Goal: Register for event/course

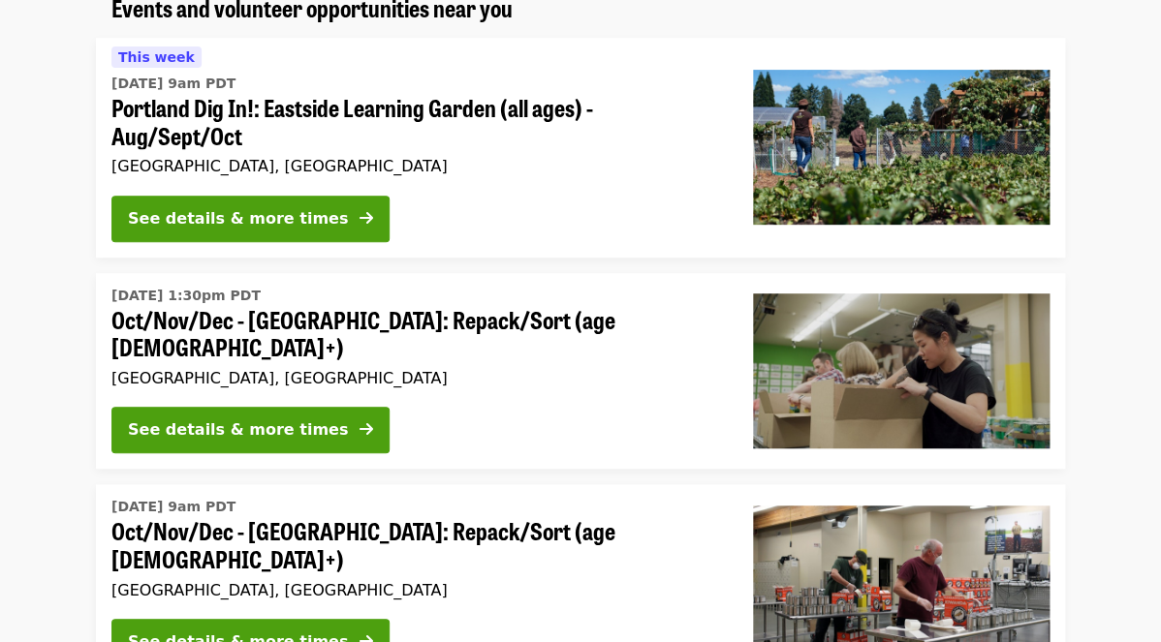
scroll to position [190, 0]
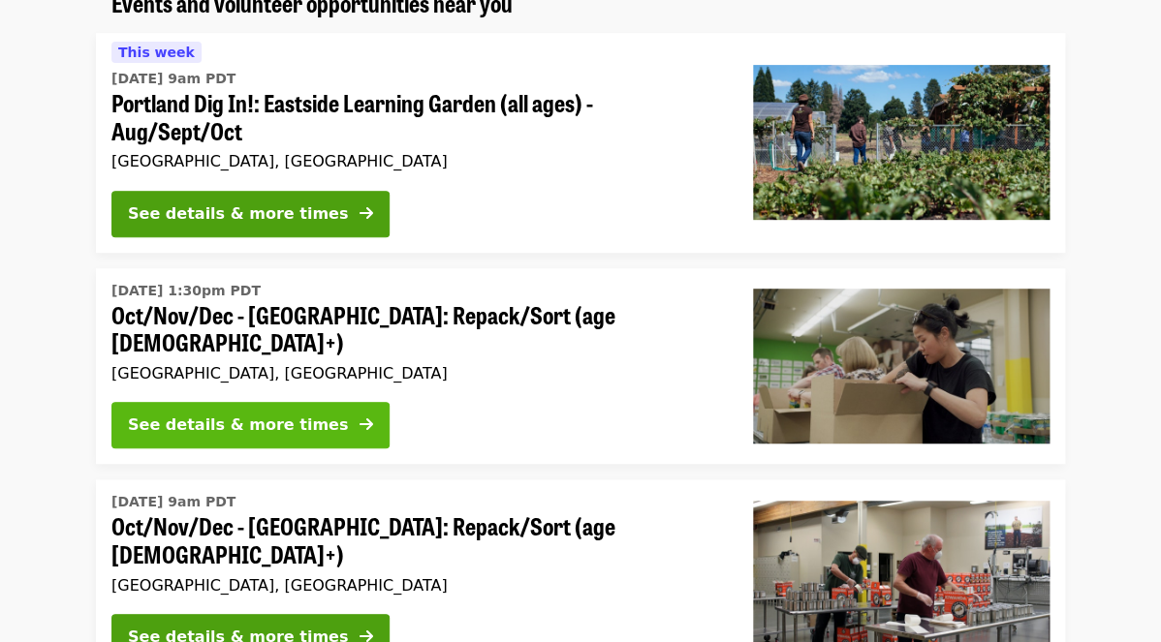
click at [233, 414] on div "See details & more times" at bounding box center [238, 425] width 220 height 23
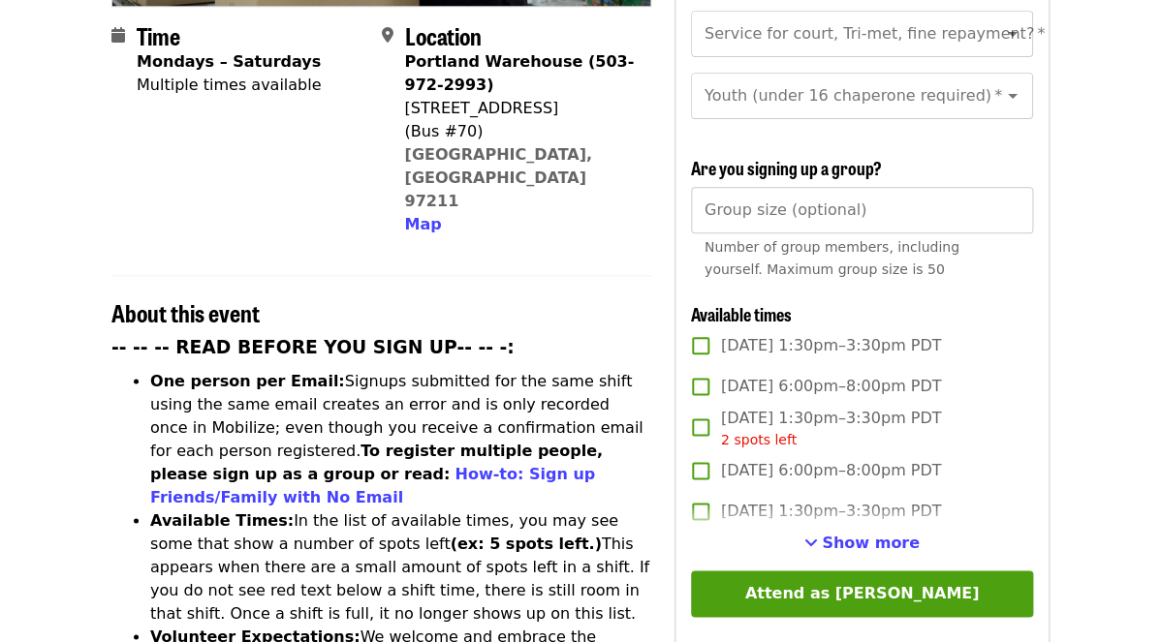
scroll to position [509, 0]
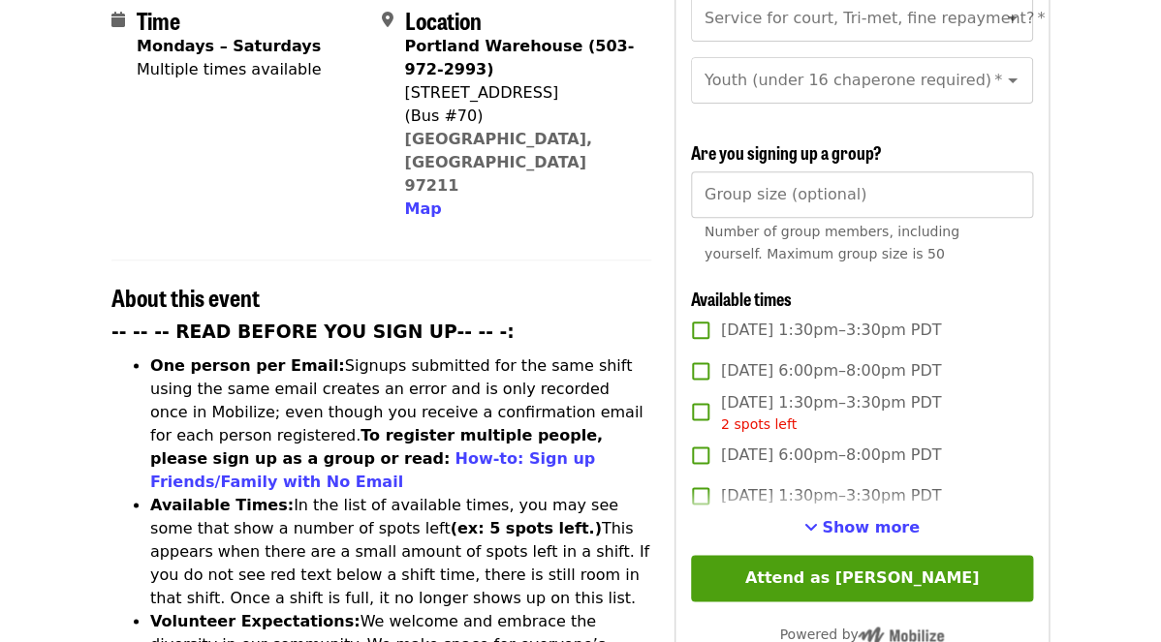
drag, startPoint x: 921, startPoint y: 422, endPoint x: 1038, endPoint y: 475, distance: 128.8
click at [1038, 475] on div "**********" at bounding box center [861, 289] width 375 height 1164
click at [873, 518] on span "Show more" at bounding box center [871, 527] width 98 height 18
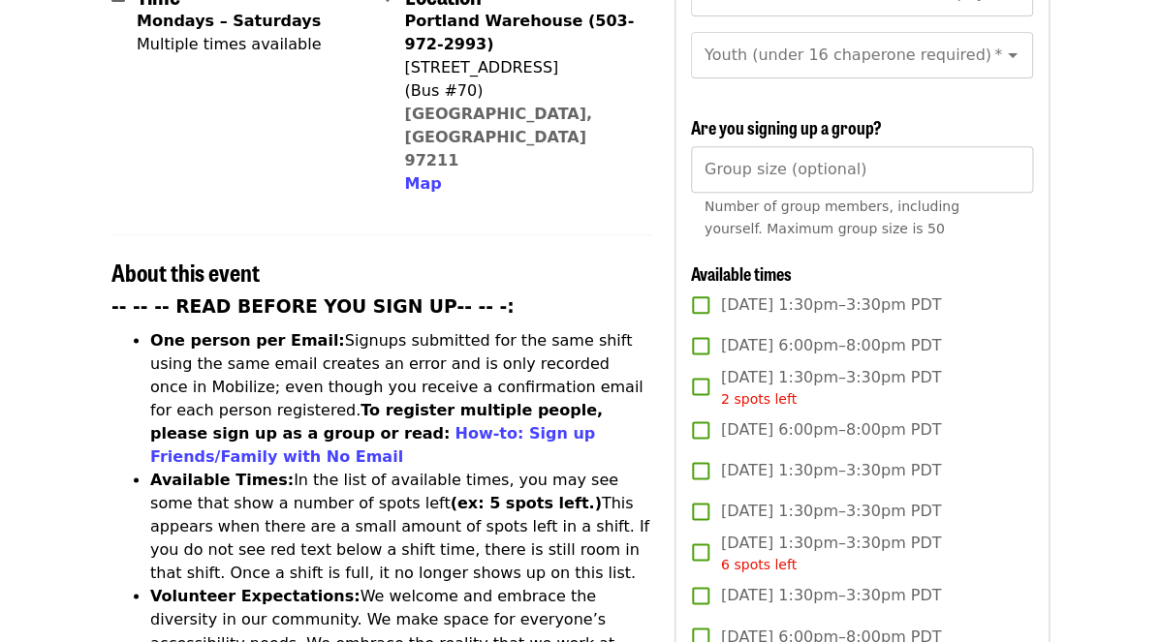
scroll to position [0, 0]
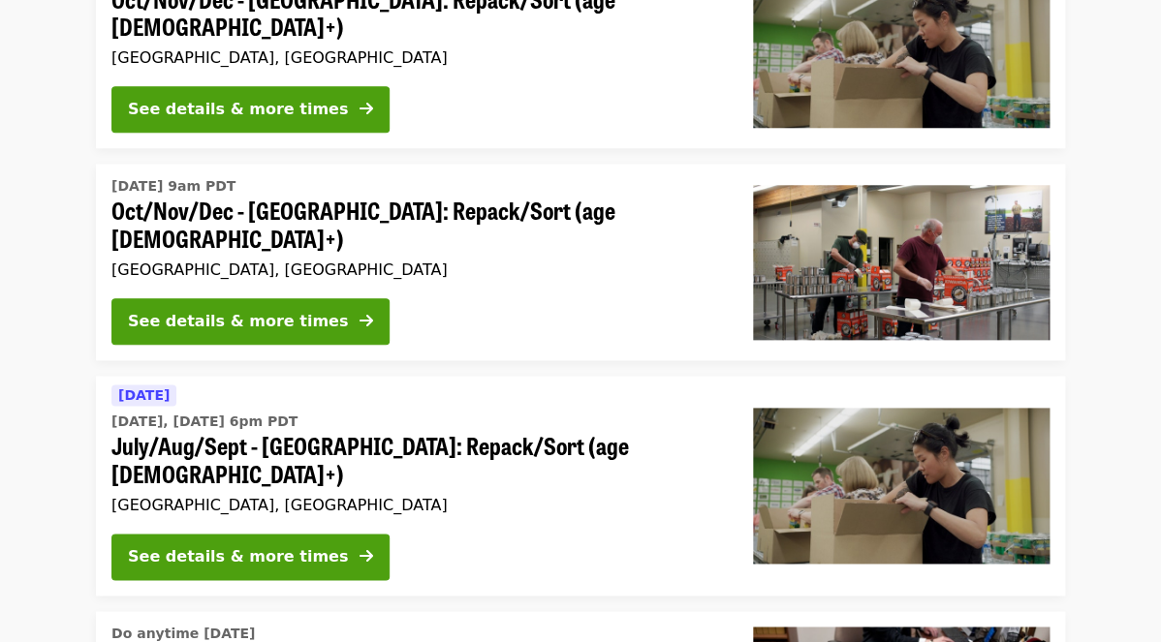
scroll to position [515, 0]
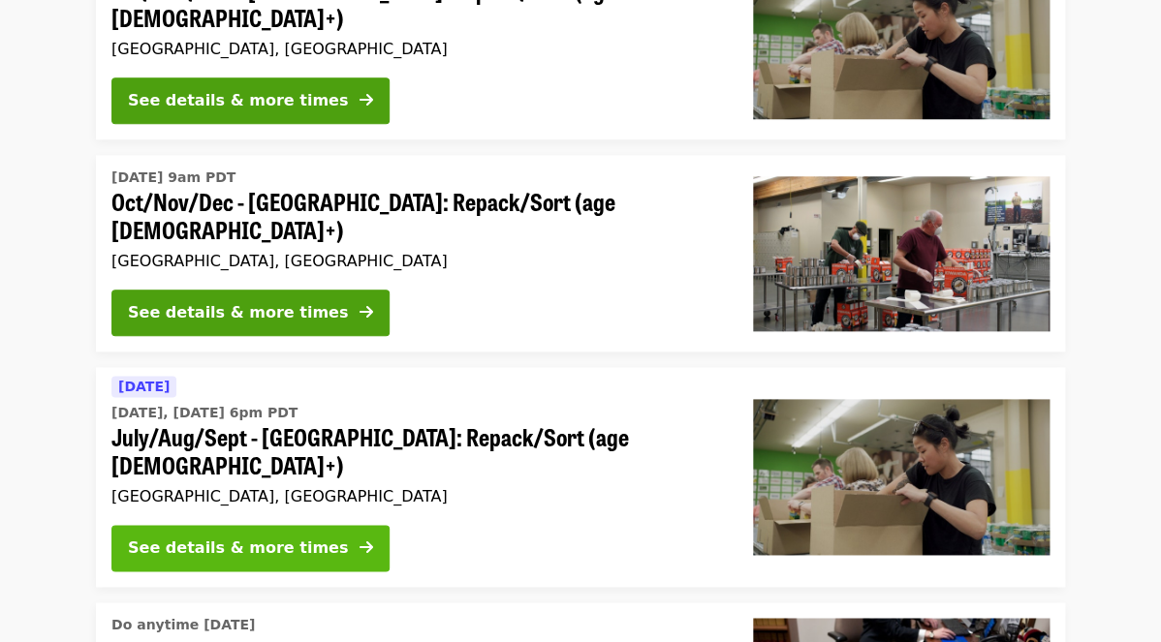
click at [218, 537] on div "See details & more times" at bounding box center [238, 548] width 220 height 23
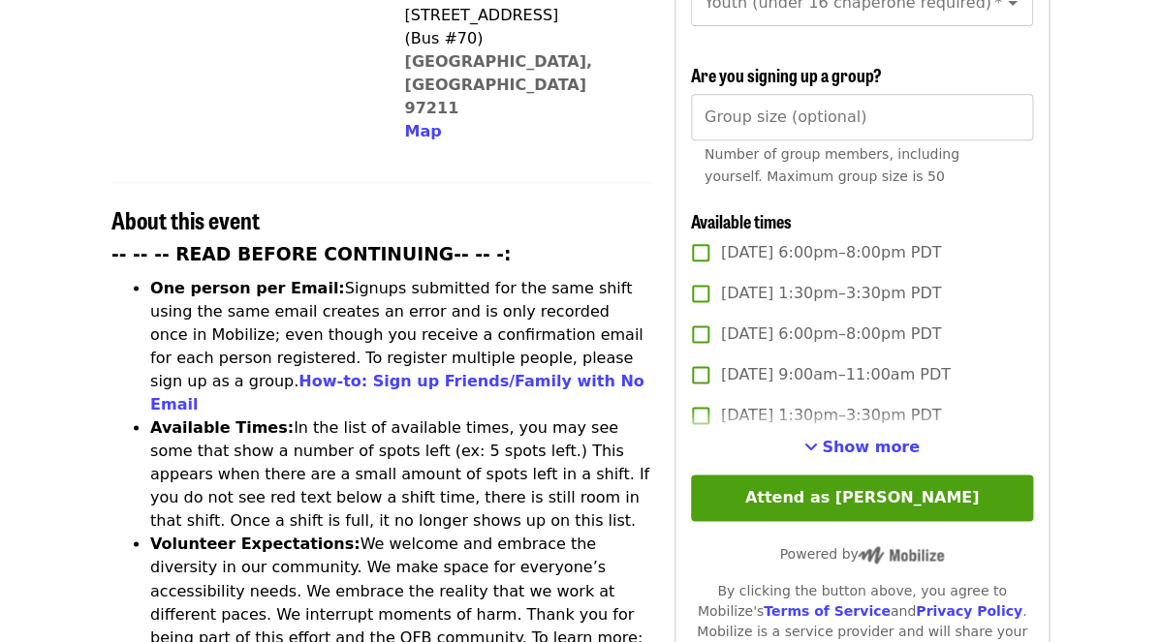
scroll to position [596, 0]
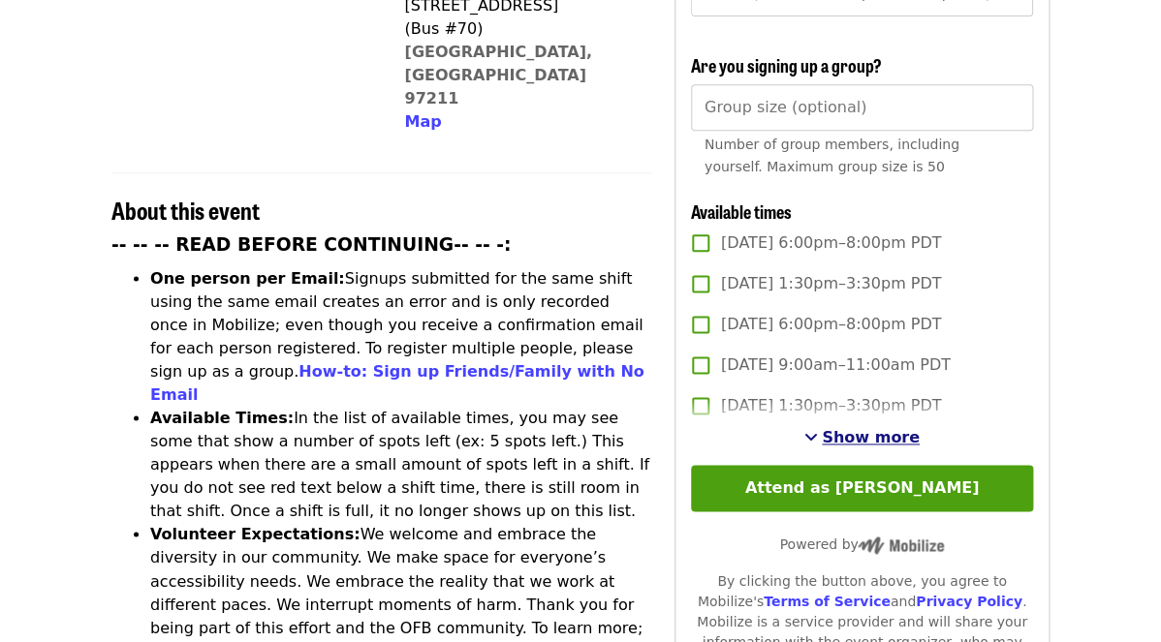
click at [850, 428] on span "Show more" at bounding box center [871, 437] width 98 height 18
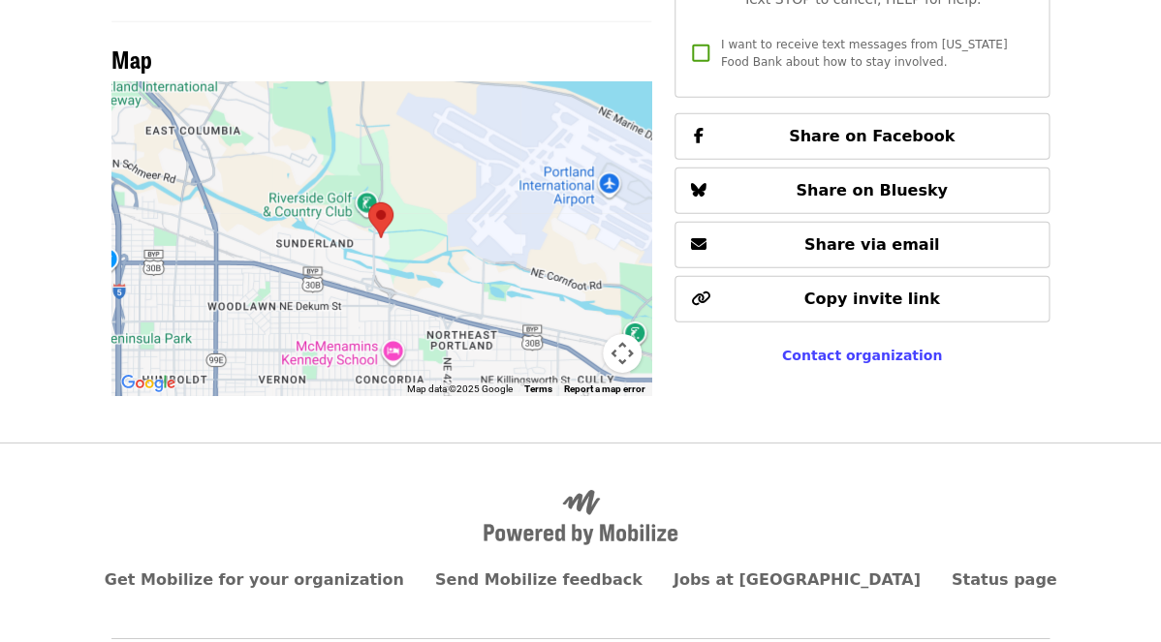
scroll to position [1699, 0]
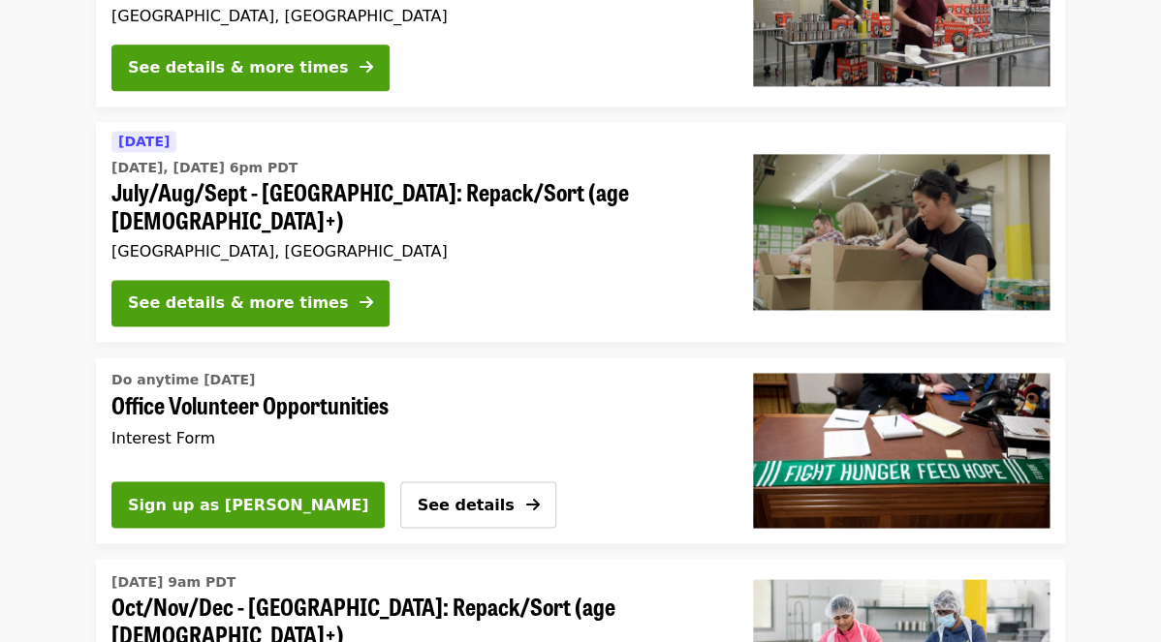
scroll to position [766, 0]
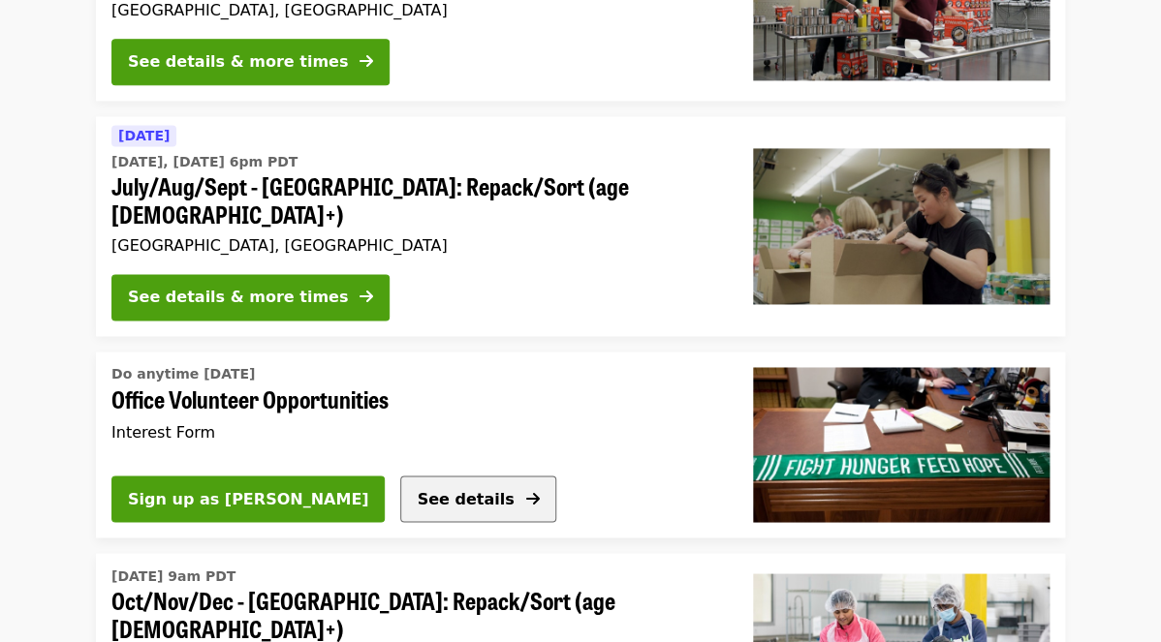
click at [417, 489] on span "See details" at bounding box center [465, 498] width 97 height 18
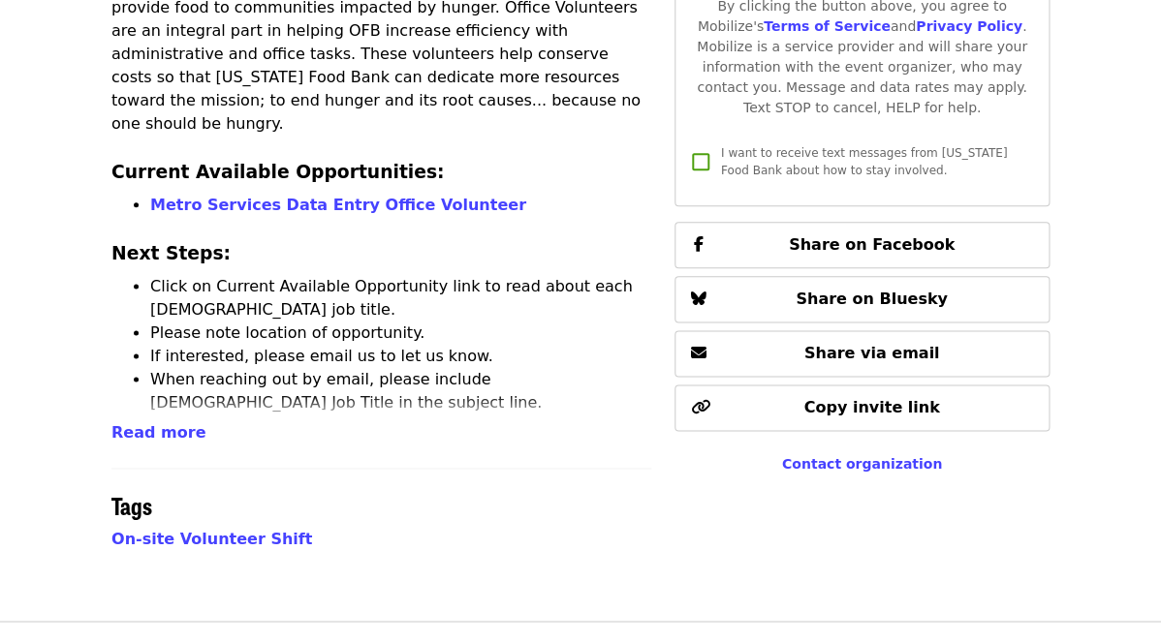
scroll to position [592, 0]
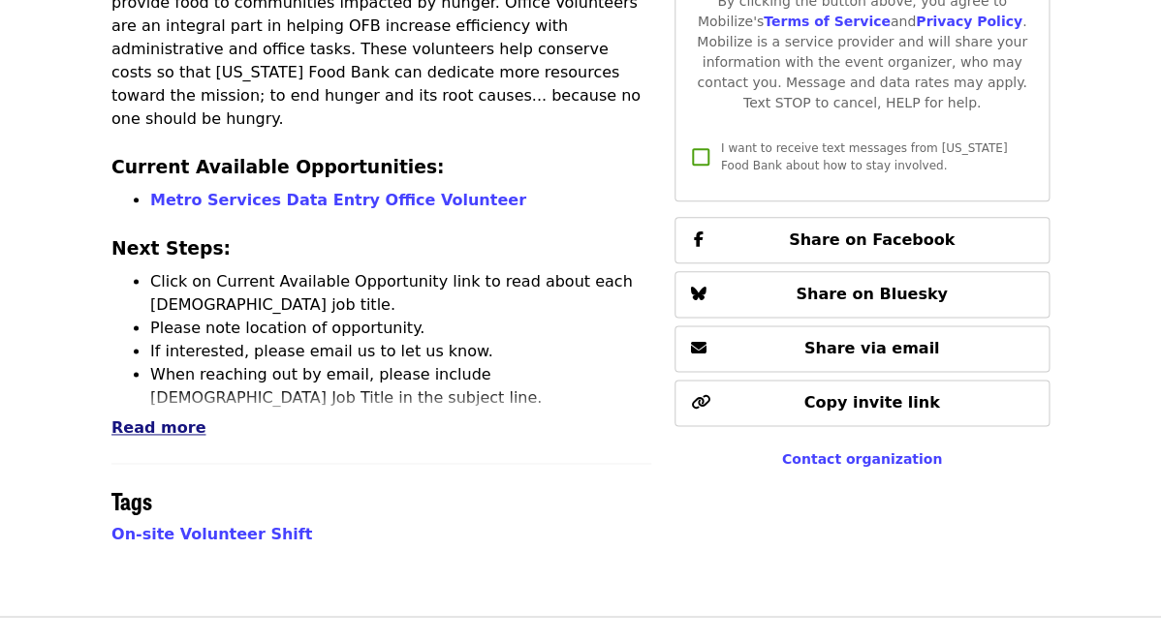
click at [136, 425] on span "Read more" at bounding box center [158, 428] width 94 height 18
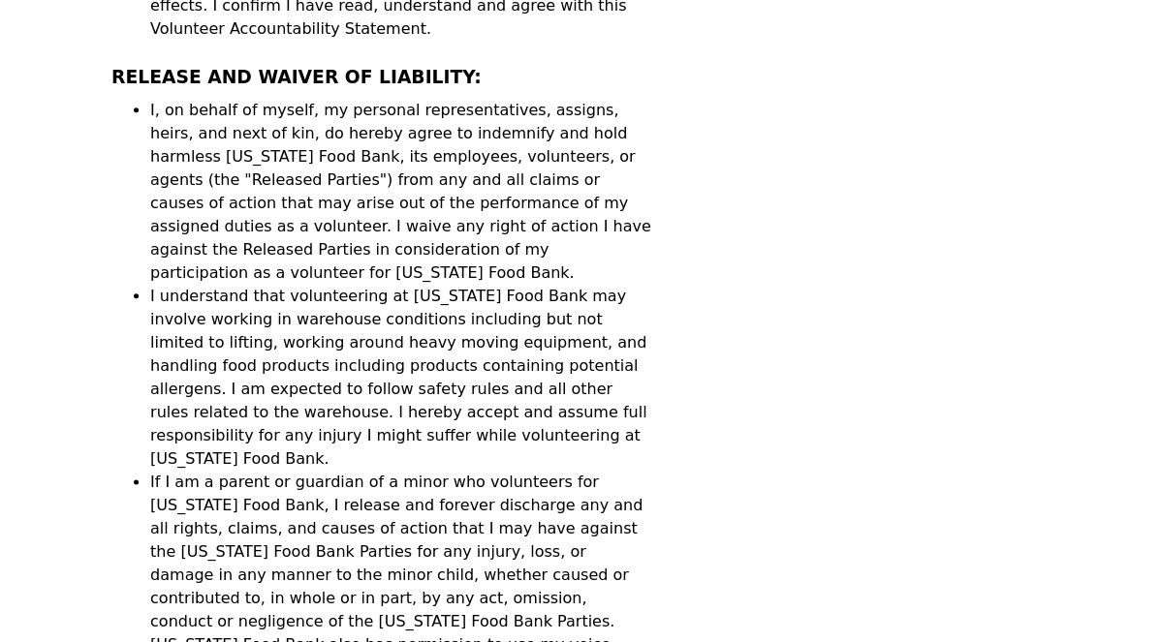
scroll to position [2997, 0]
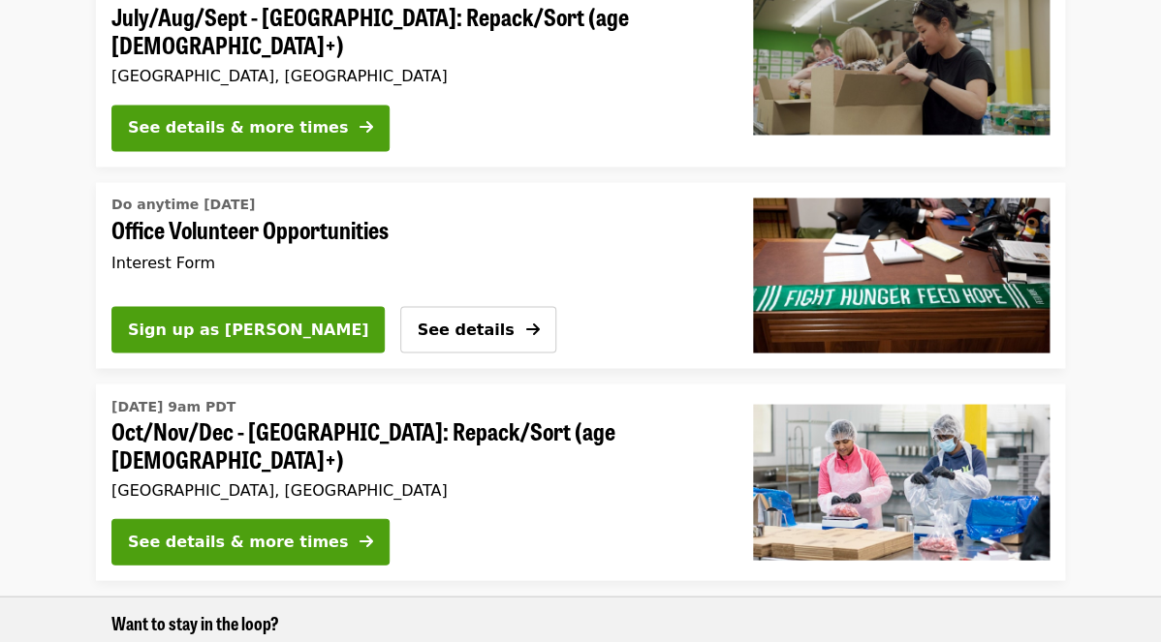
scroll to position [937, 0]
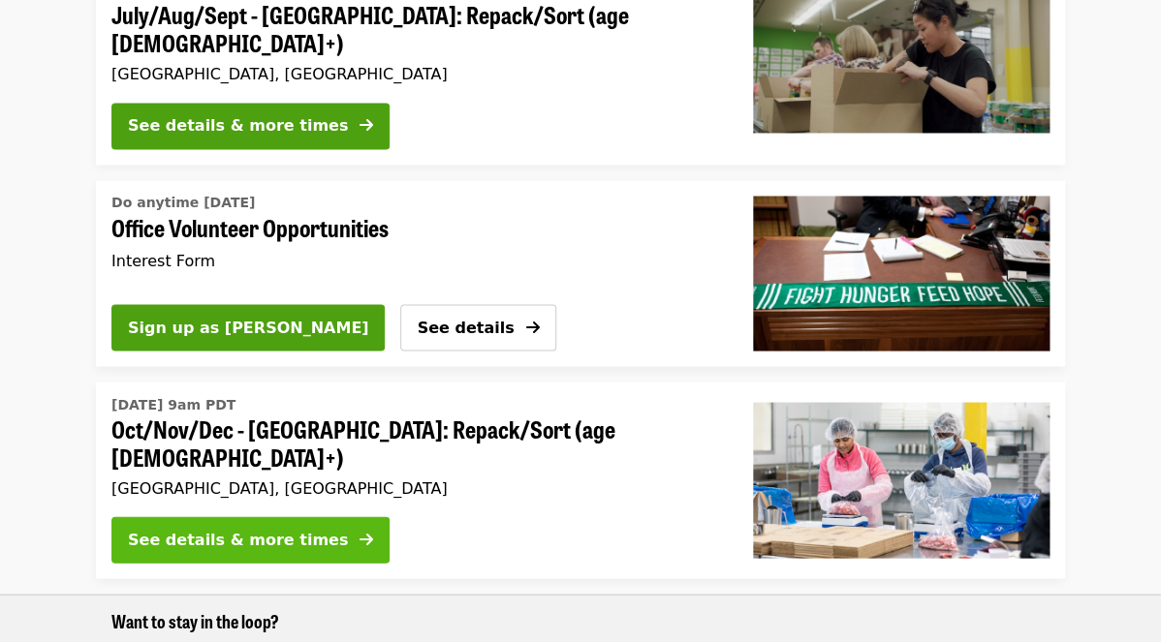
click at [250, 528] on div "See details & more times" at bounding box center [238, 539] width 220 height 23
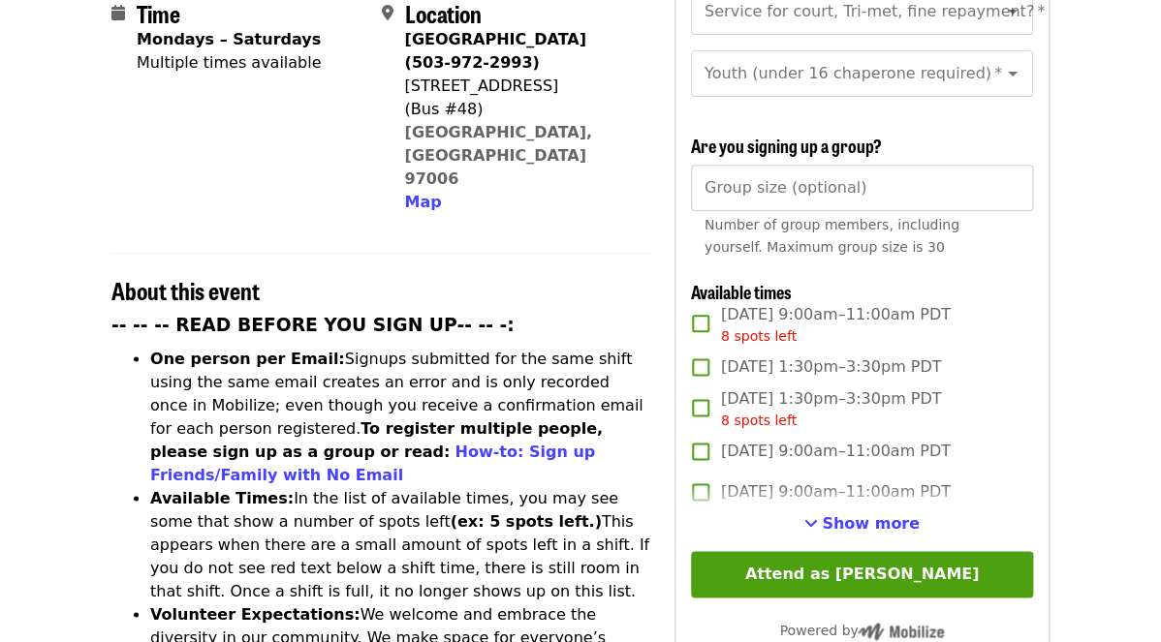
scroll to position [520, 0]
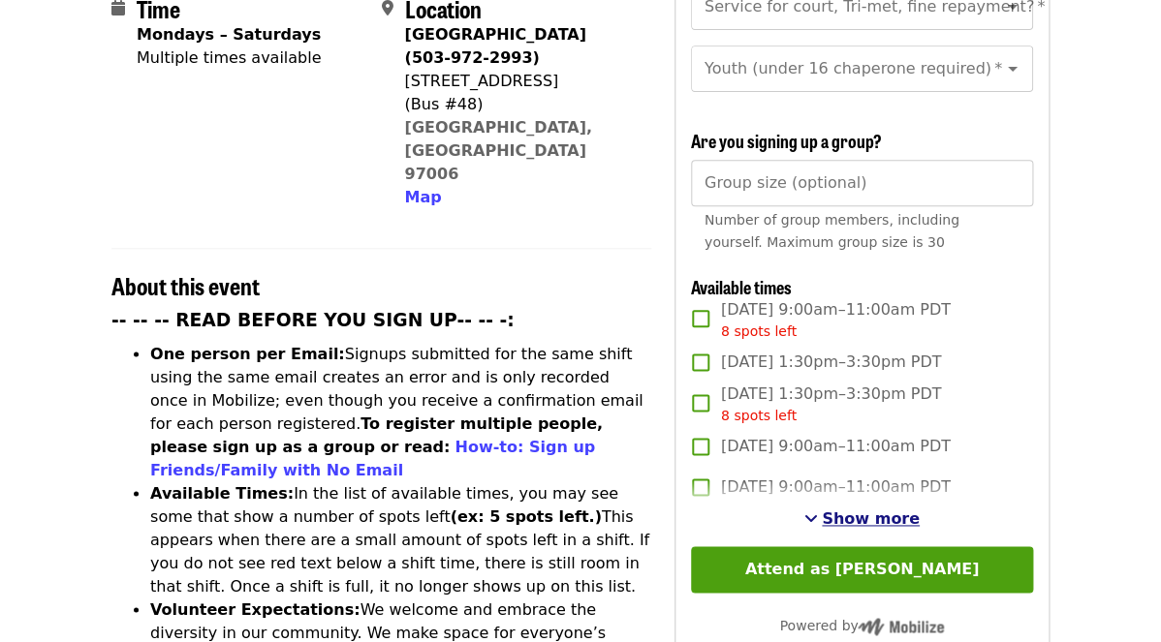
click at [847, 510] on span "Show more" at bounding box center [871, 519] width 98 height 18
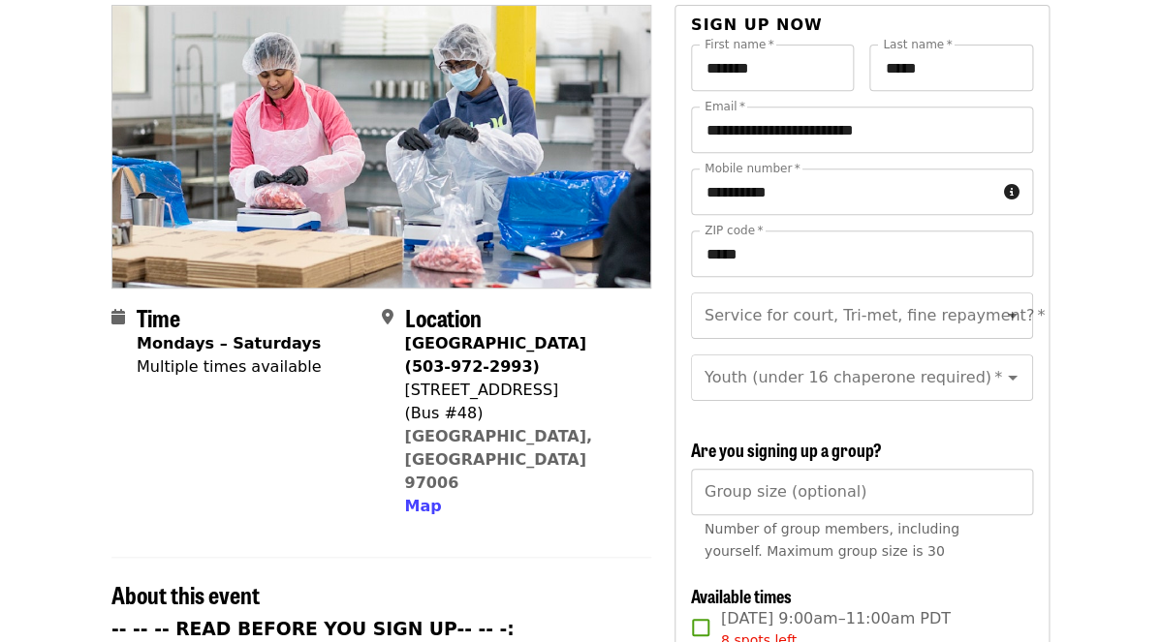
scroll to position [0, 0]
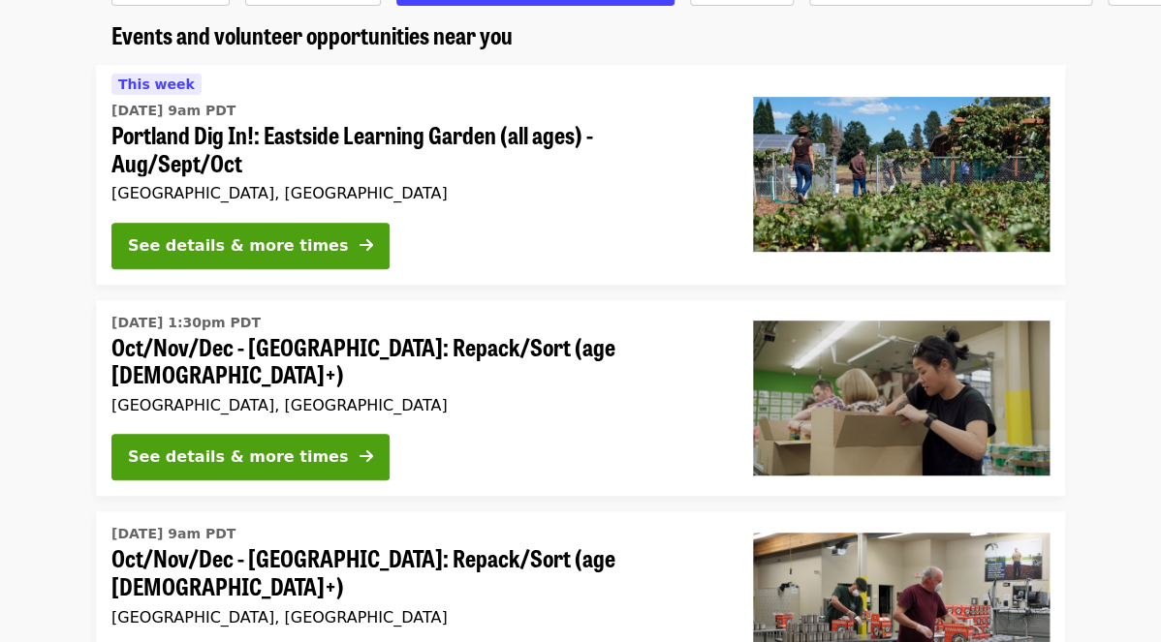
scroll to position [164, 0]
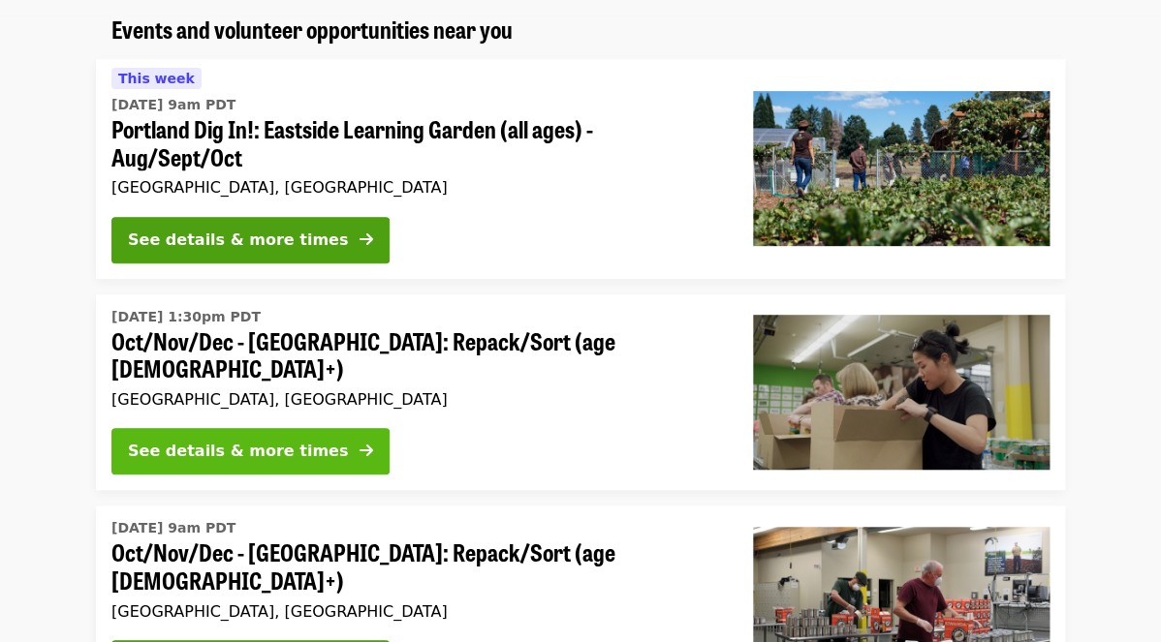
click at [278, 440] on div "See details & more times" at bounding box center [238, 451] width 220 height 23
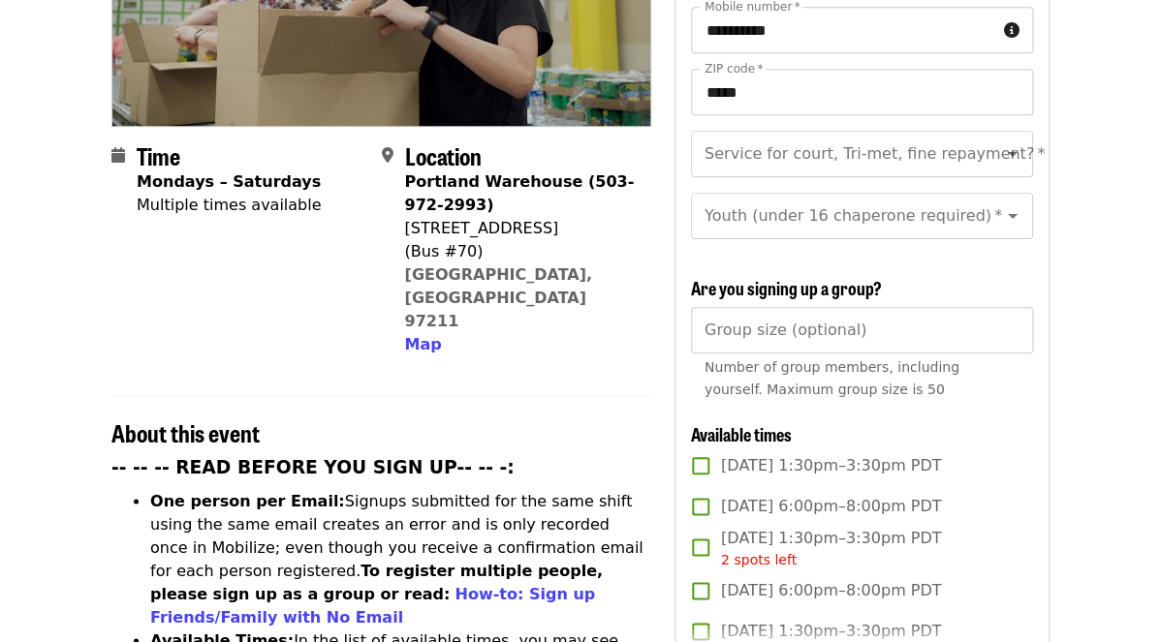
scroll to position [691, 0]
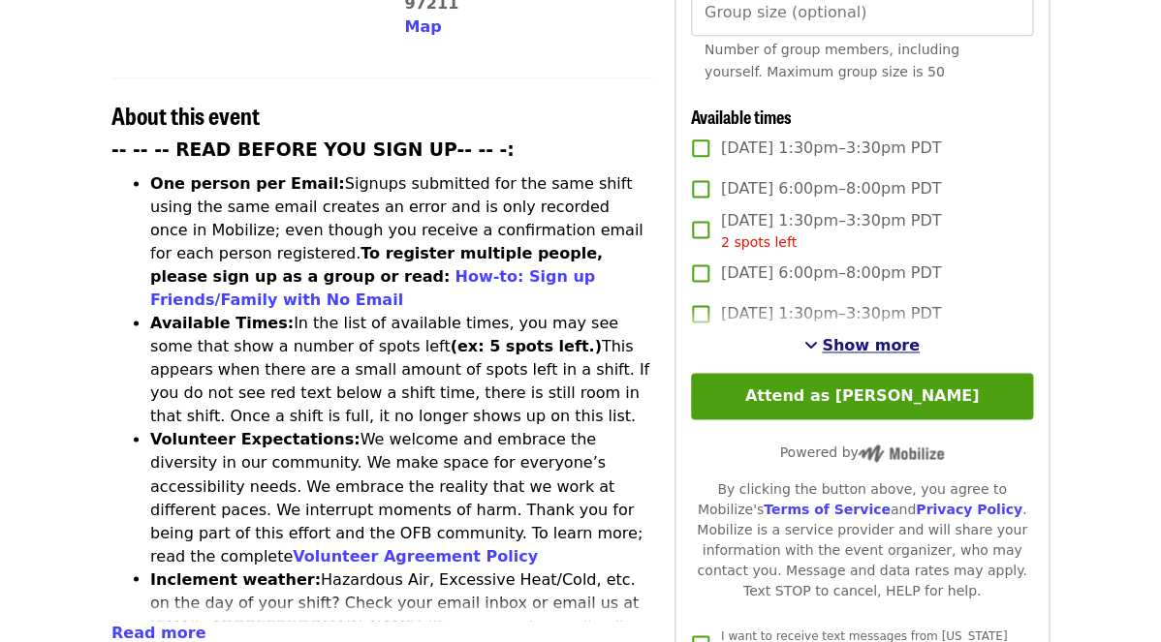
click at [850, 336] on span "Show more" at bounding box center [871, 345] width 98 height 18
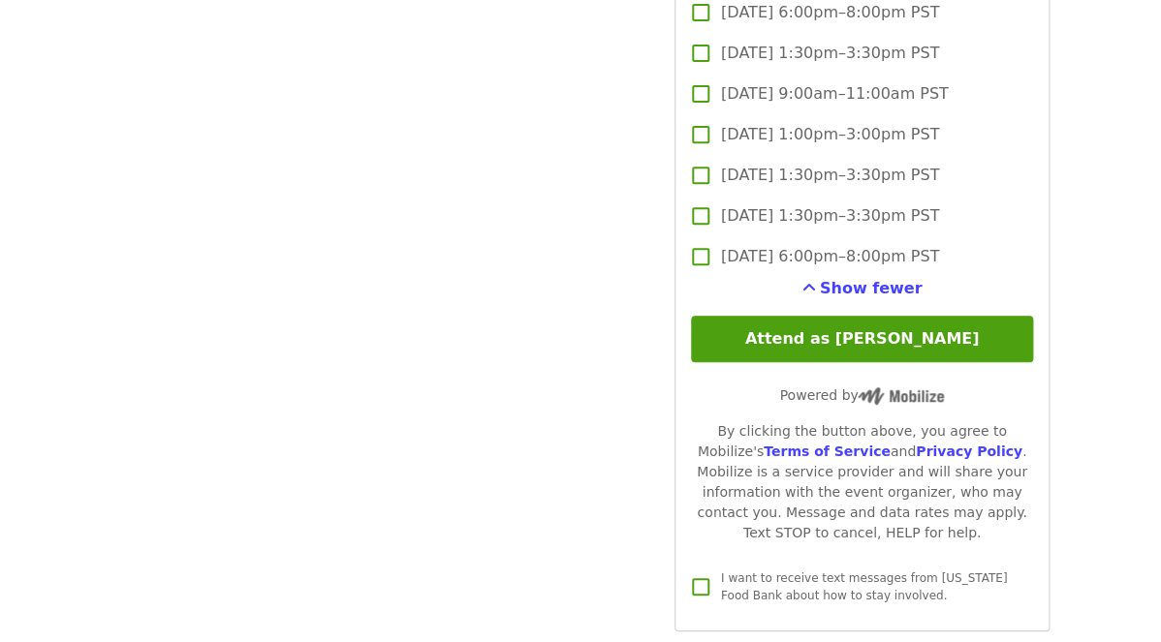
scroll to position [4799, 0]
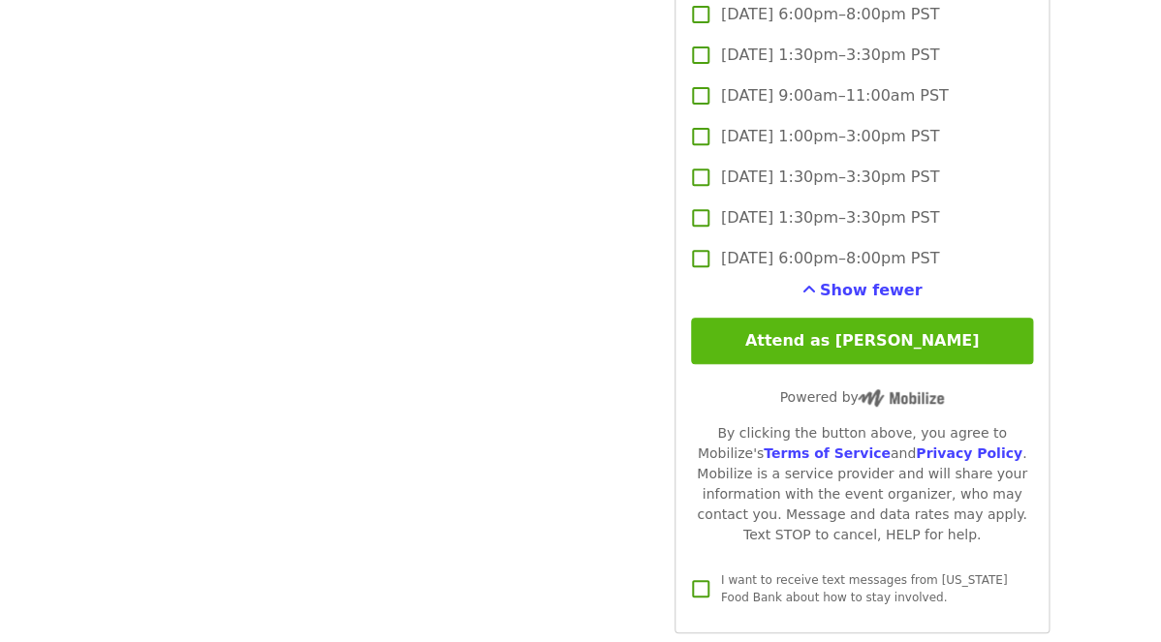
click at [893, 318] on button "Attend as [PERSON_NAME]" at bounding box center [862, 341] width 342 height 47
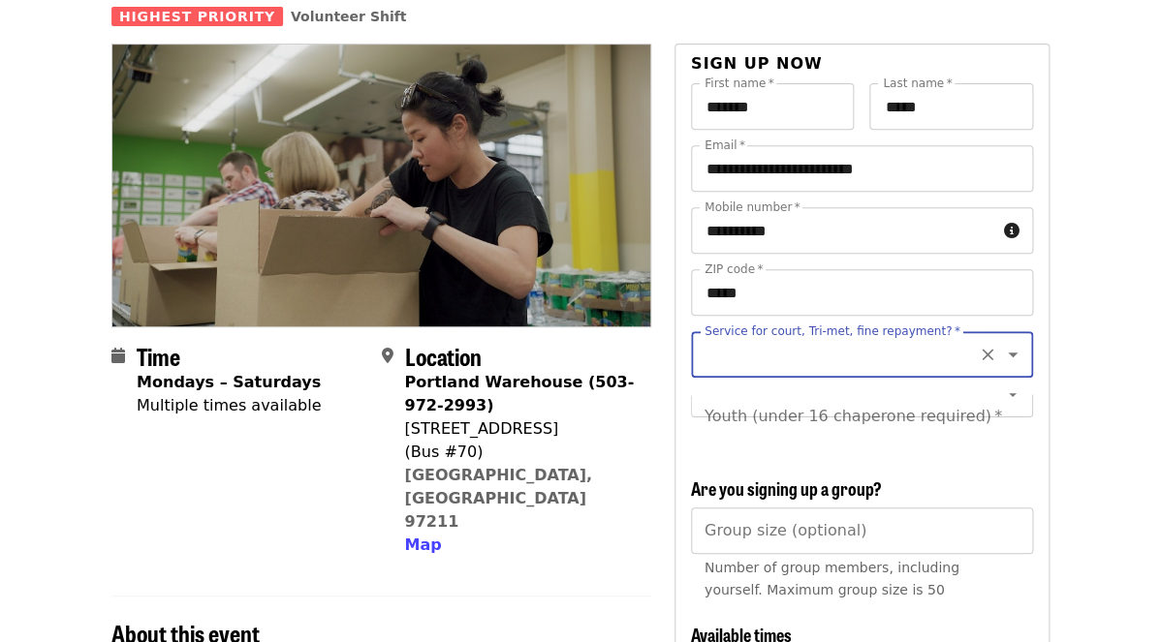
click at [1014, 353] on icon "Open" at bounding box center [1013, 355] width 10 height 5
click at [950, 361] on li "No" at bounding box center [862, 373] width 342 height 35
type input "**"
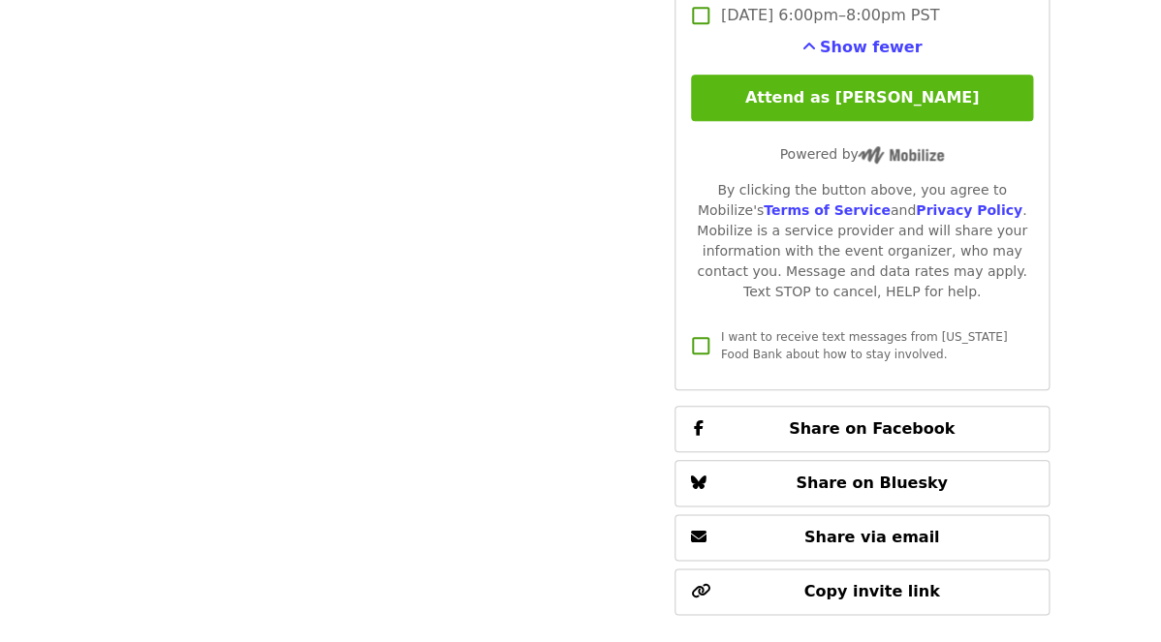
click at [847, 75] on button "Attend as [PERSON_NAME]" at bounding box center [862, 98] width 342 height 47
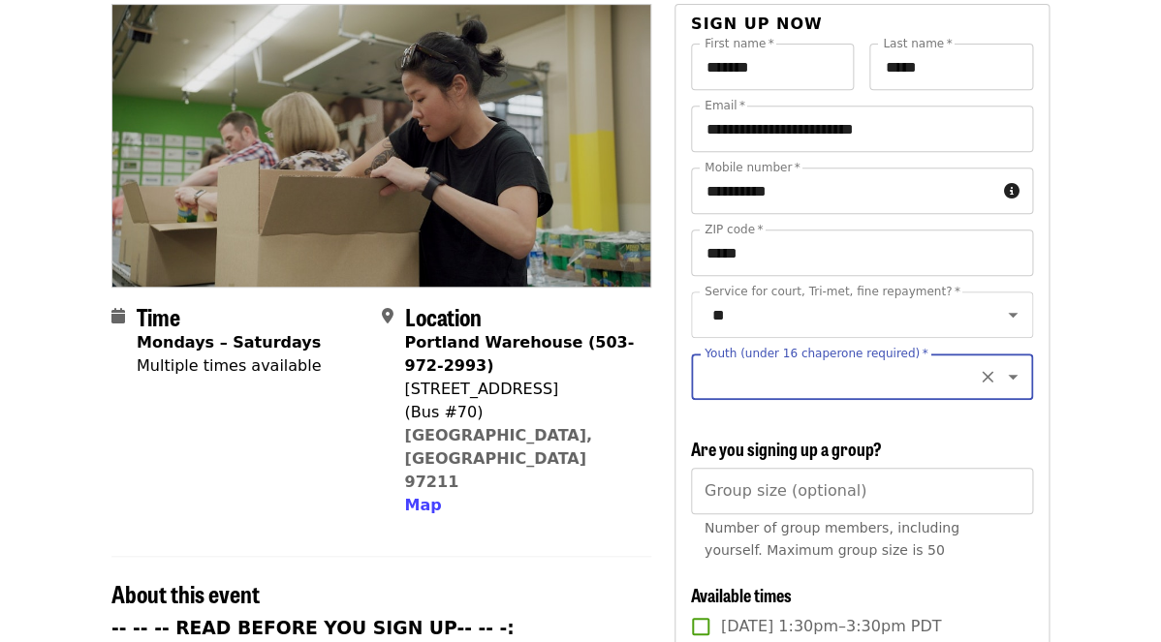
click at [1019, 365] on icon "Open" at bounding box center [1012, 376] width 23 height 23
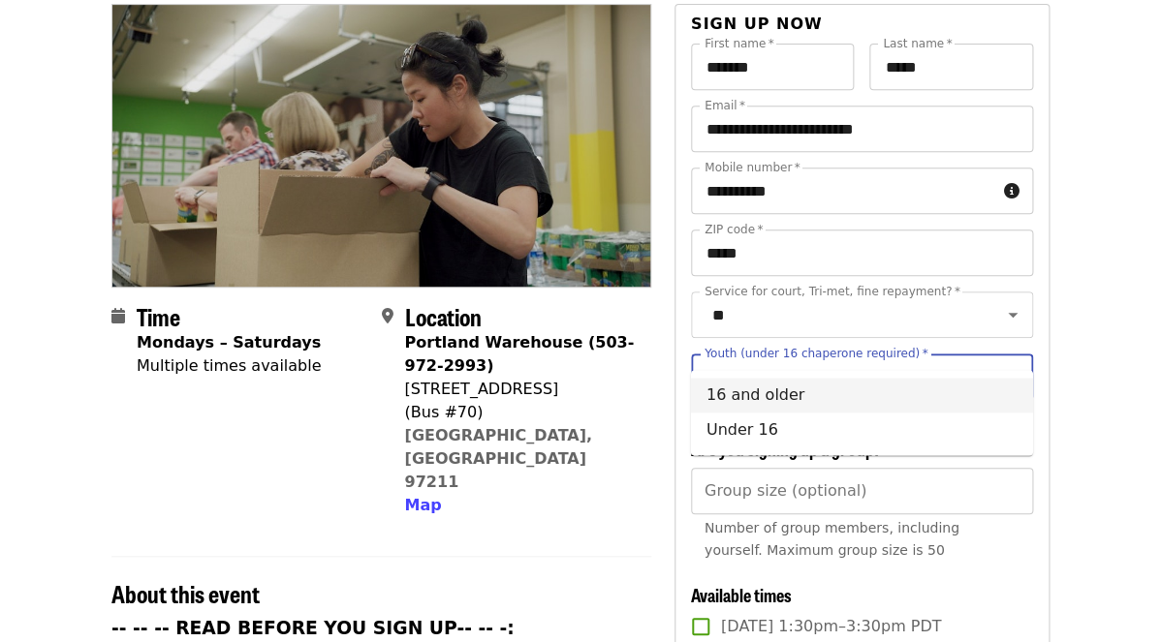
click at [896, 392] on li "16 and older" at bounding box center [862, 395] width 342 height 35
type input "**********"
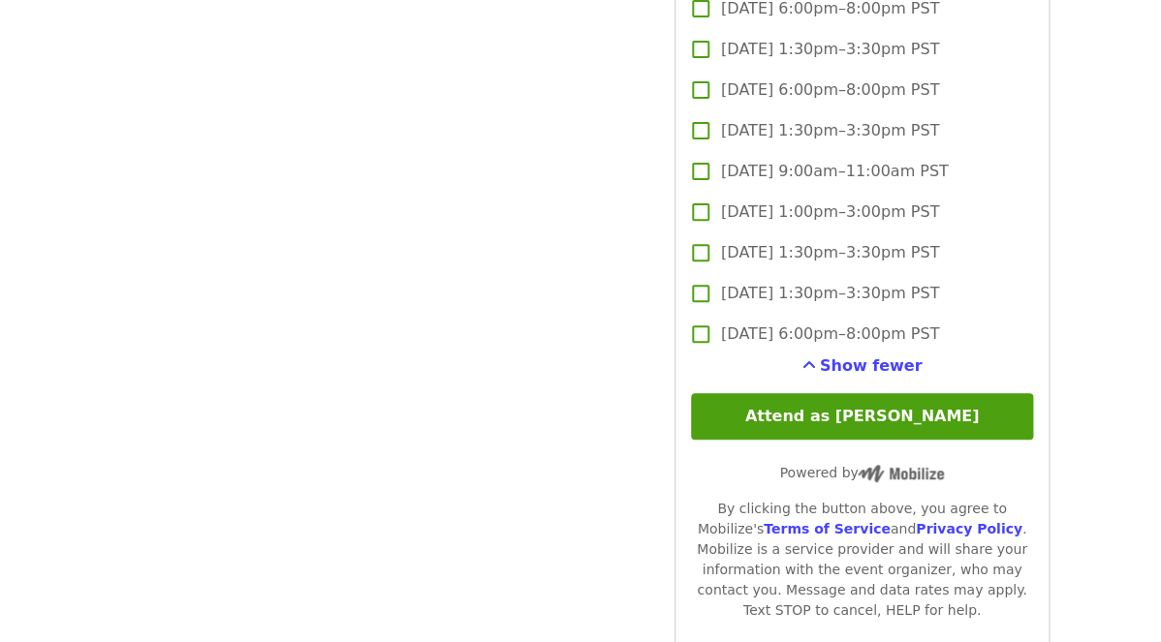
scroll to position [4717, 0]
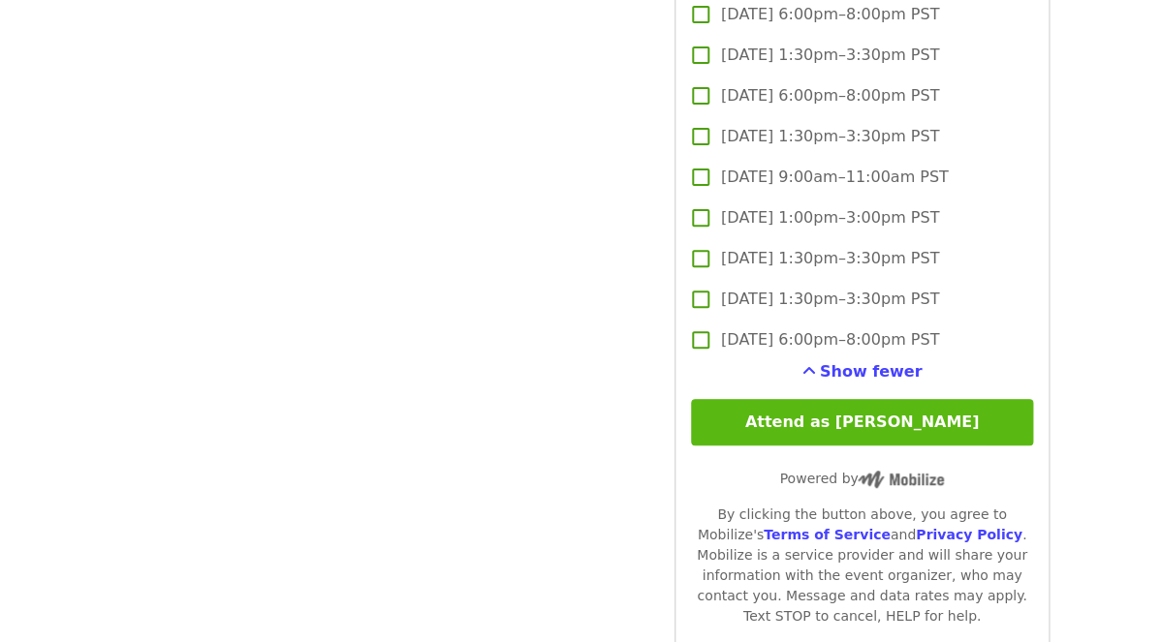
click at [924, 399] on button "Attend as [PERSON_NAME]" at bounding box center [862, 422] width 342 height 47
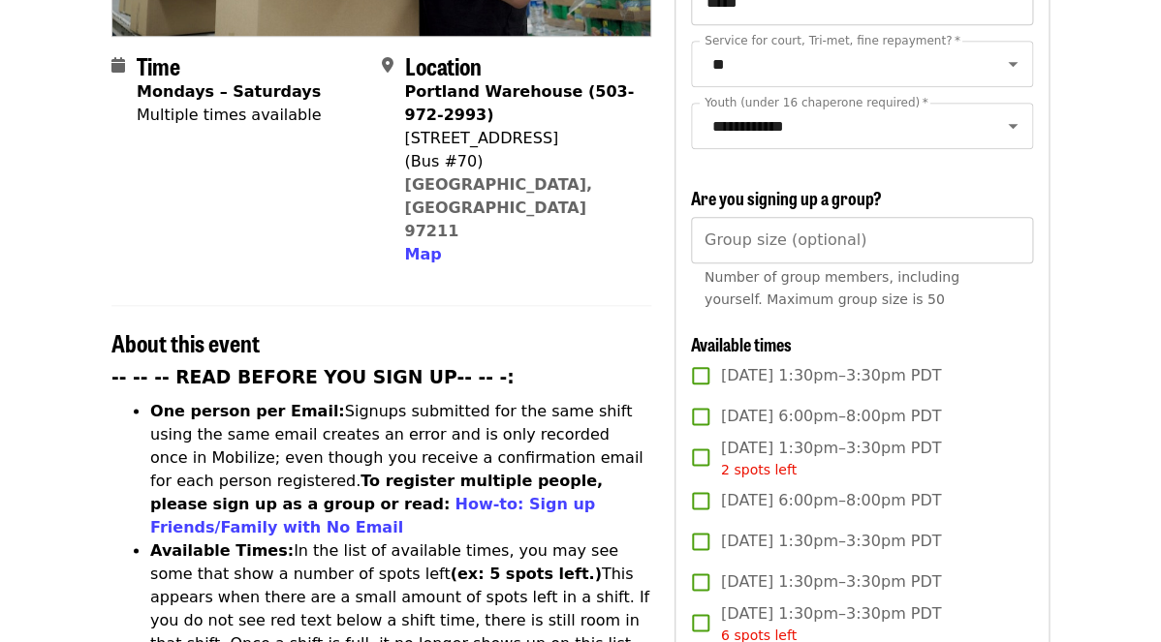
scroll to position [454, 0]
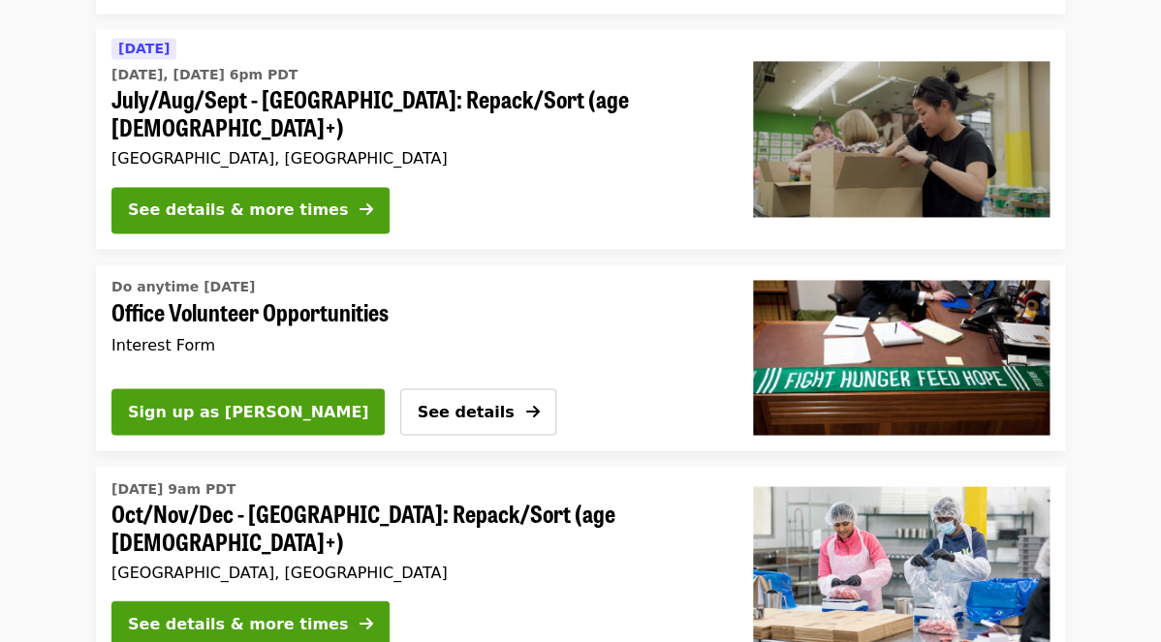
scroll to position [868, 0]
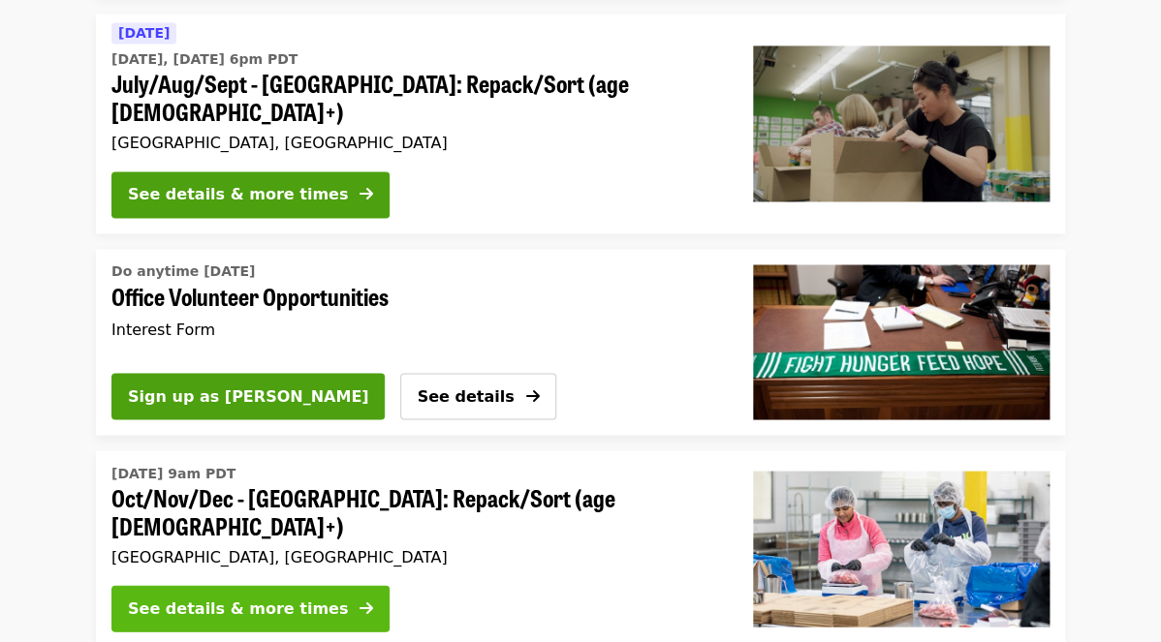
click at [266, 597] on div "See details & more times" at bounding box center [238, 608] width 220 height 23
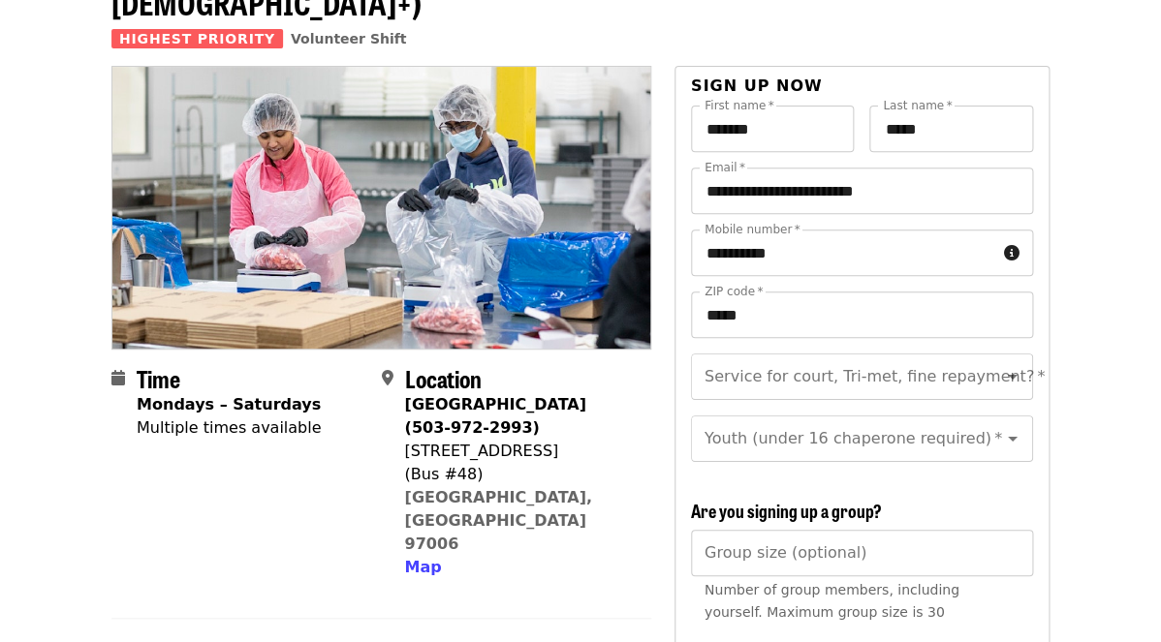
scroll to position [175, 0]
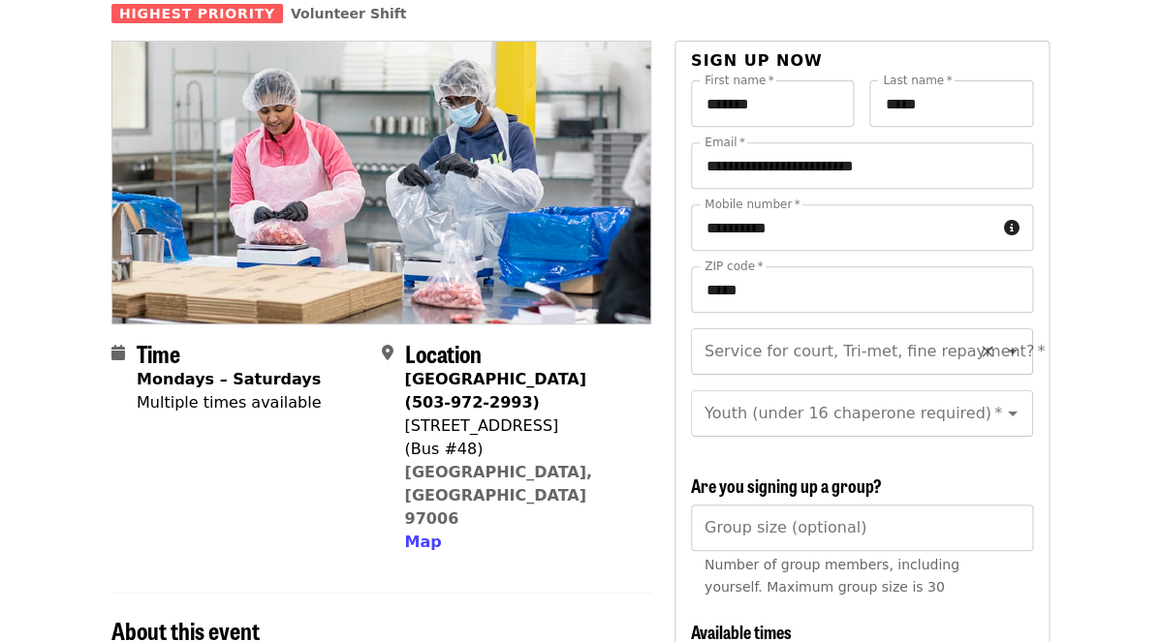
click at [773, 333] on input "Service for court, Tri-met, fine repayment?   *" at bounding box center [838, 351] width 264 height 37
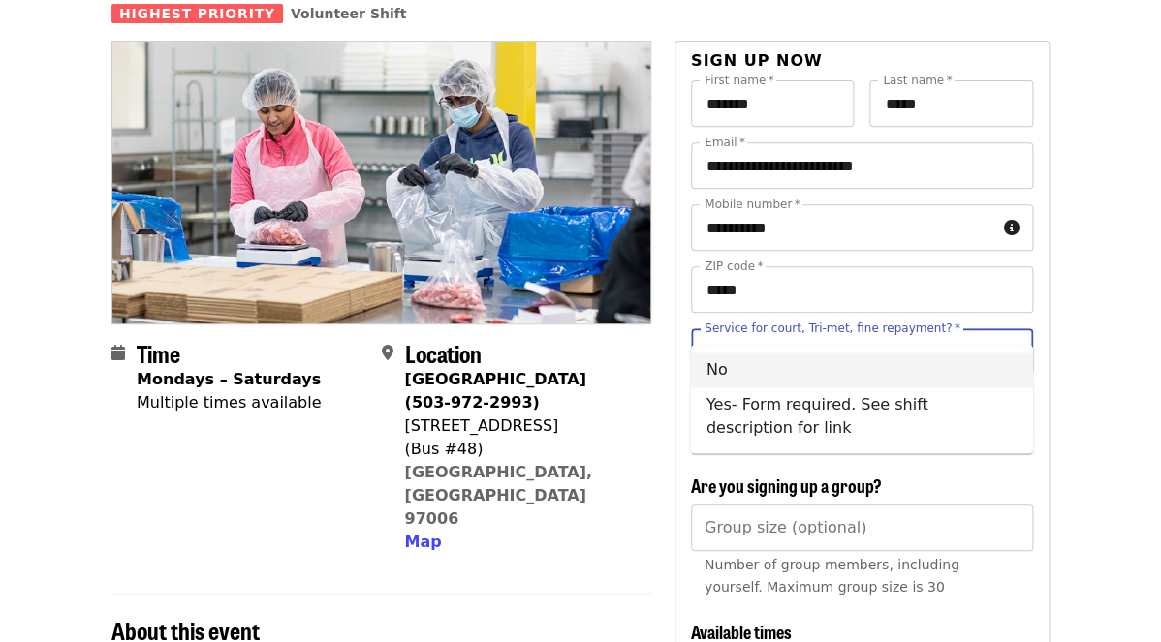
click at [761, 377] on li "No" at bounding box center [862, 370] width 342 height 35
type input "**"
click at [768, 395] on input "Youth (under 16 chaperone required)   *" at bounding box center [838, 413] width 264 height 37
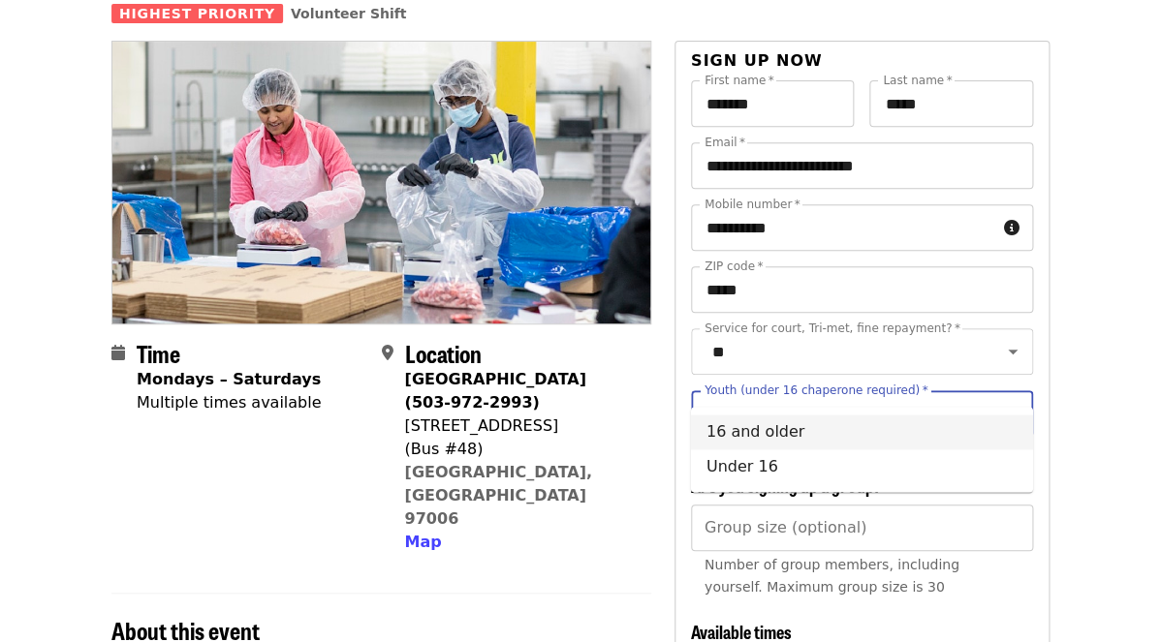
click at [765, 428] on li "16 and older" at bounding box center [862, 432] width 342 height 35
type input "**********"
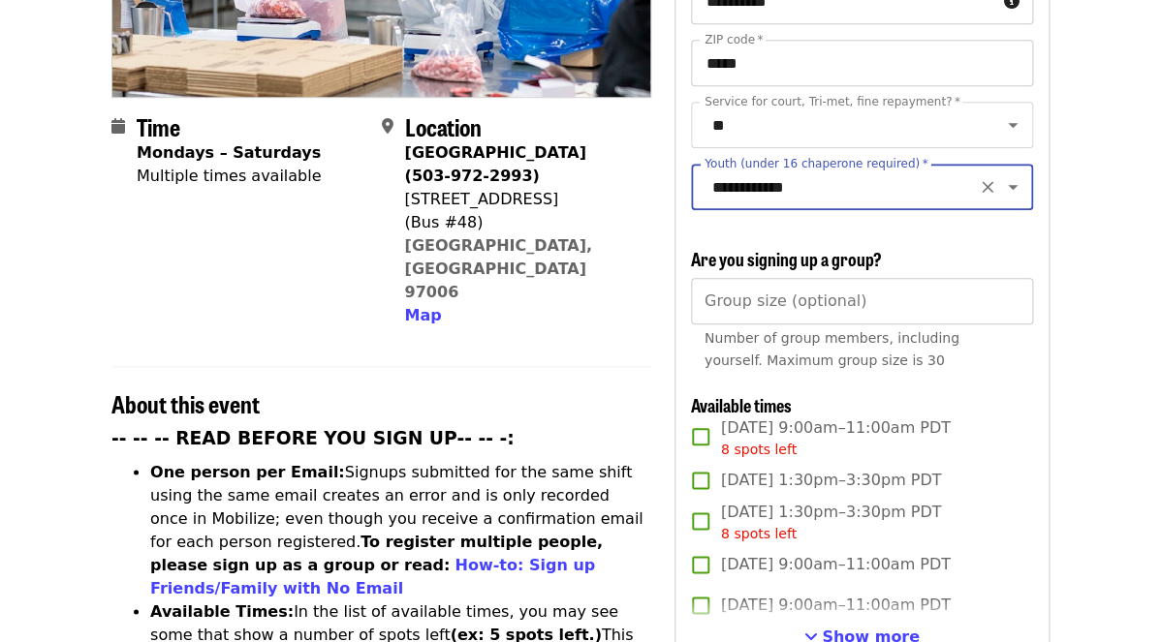
scroll to position [404, 0]
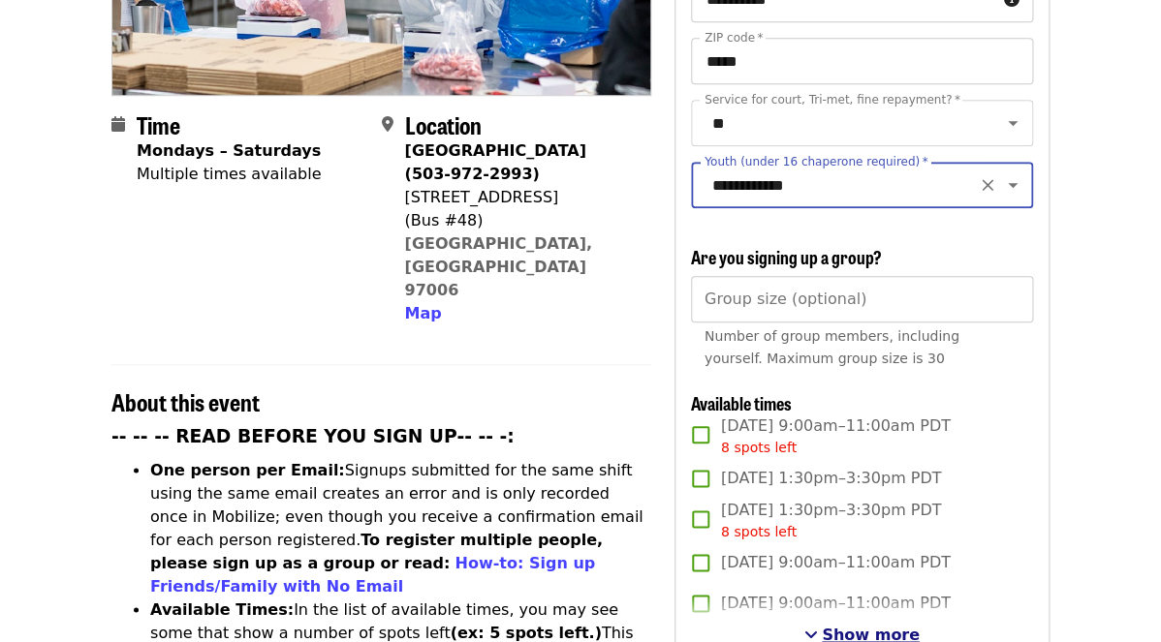
click at [836, 626] on span "Show more" at bounding box center [871, 635] width 98 height 18
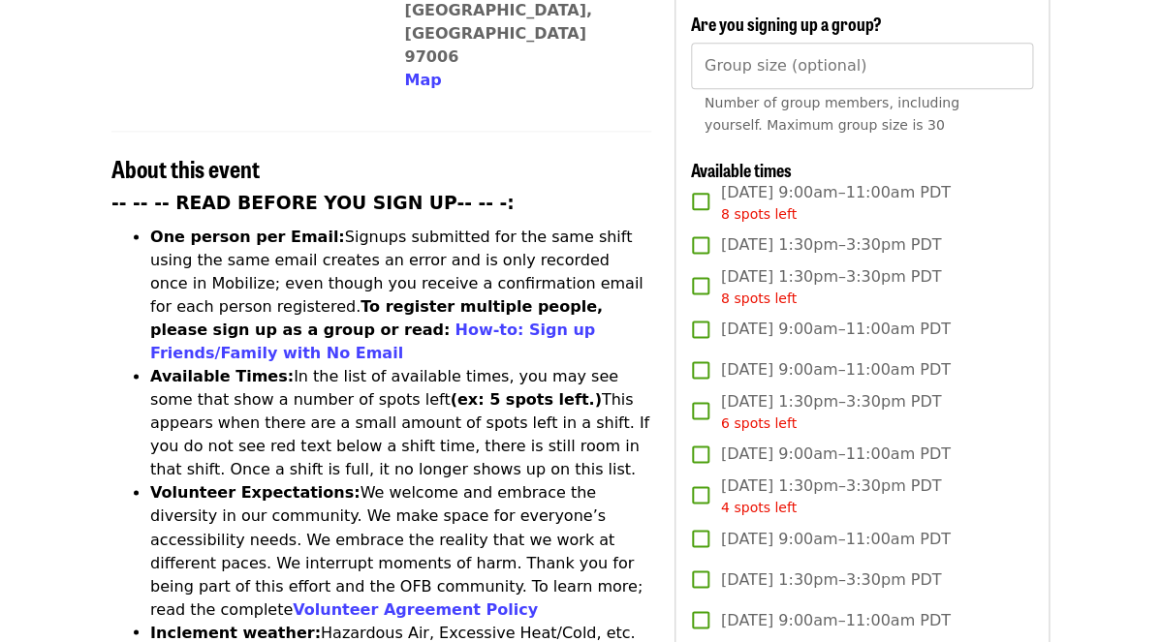
scroll to position [642, 0]
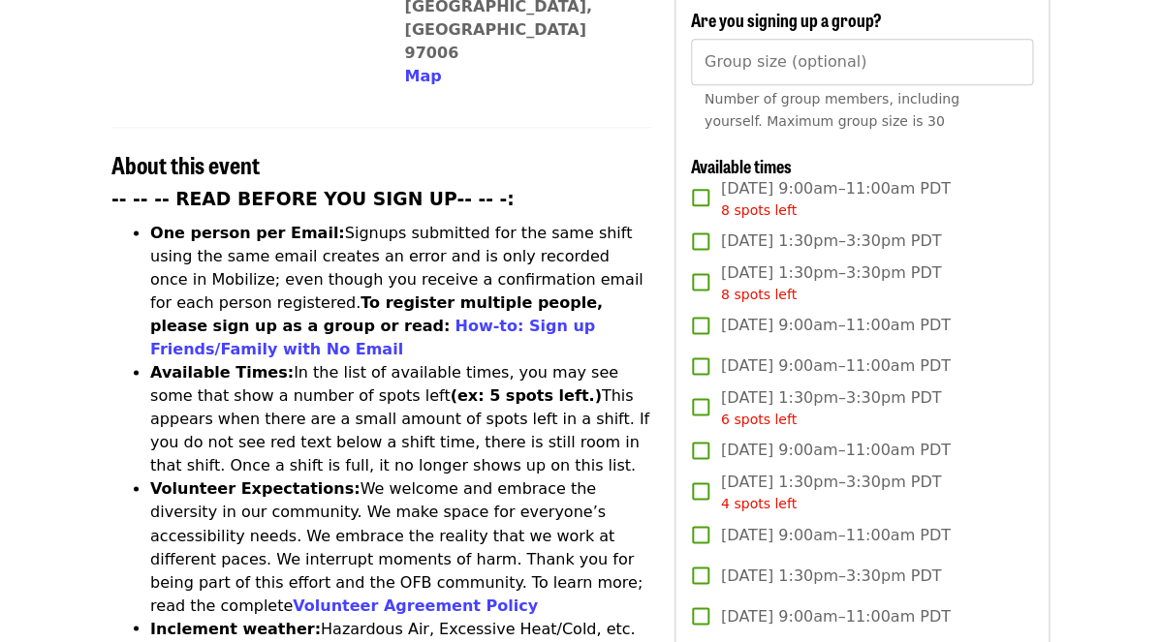
click at [745, 496] on span "4 spots left" at bounding box center [759, 504] width 76 height 16
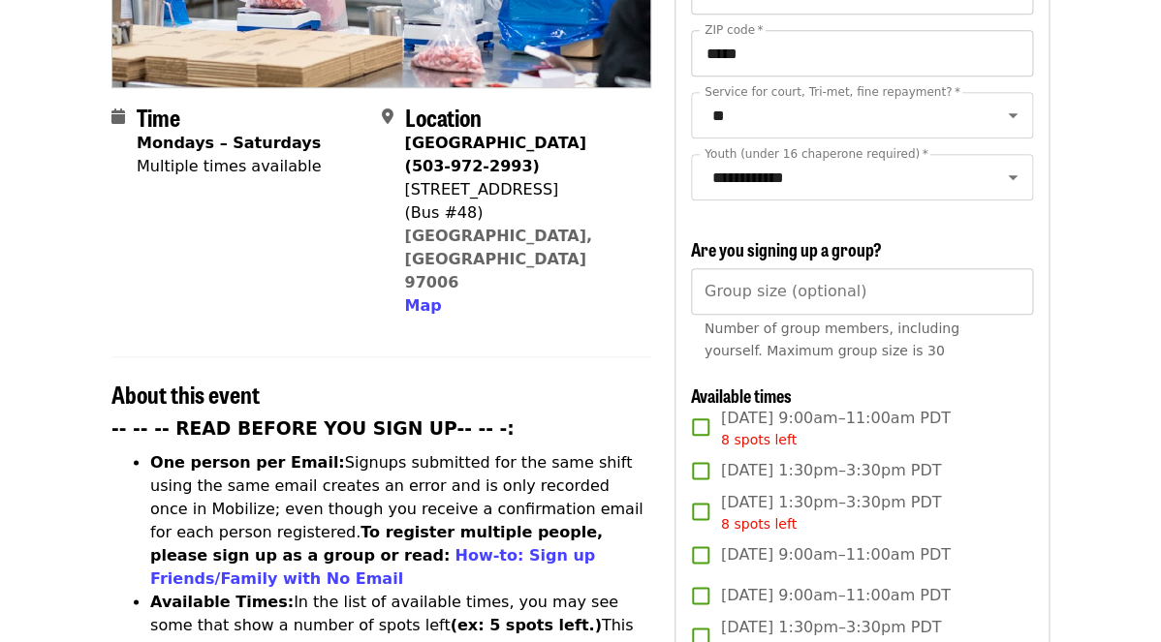
scroll to position [409, 0]
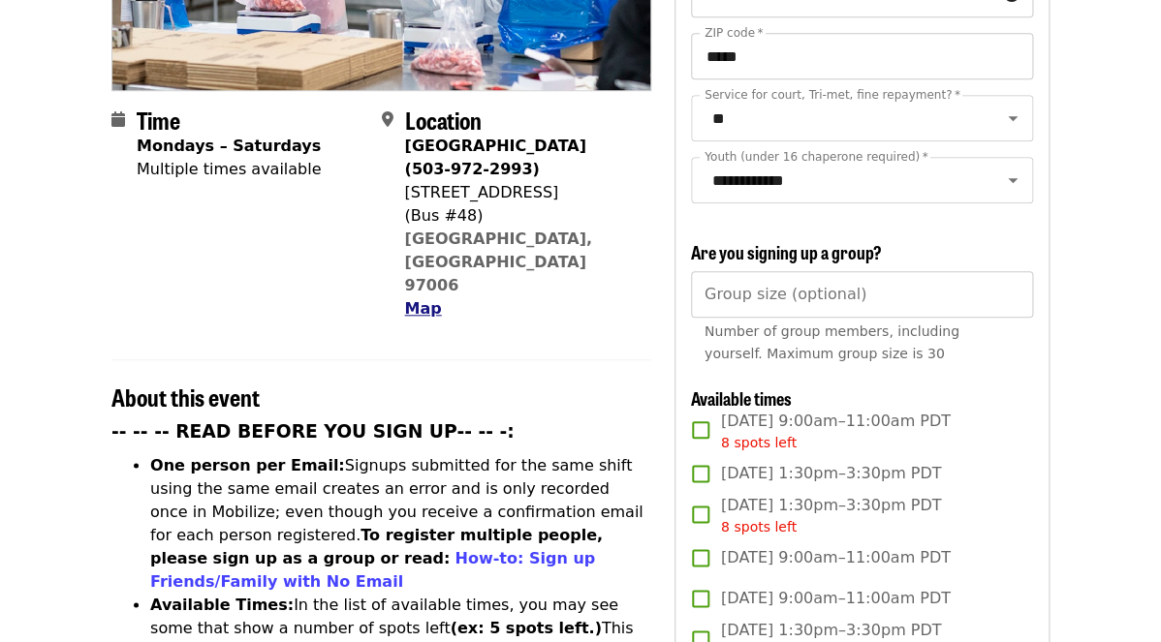
click at [417, 299] on span "Map" at bounding box center [422, 308] width 37 height 18
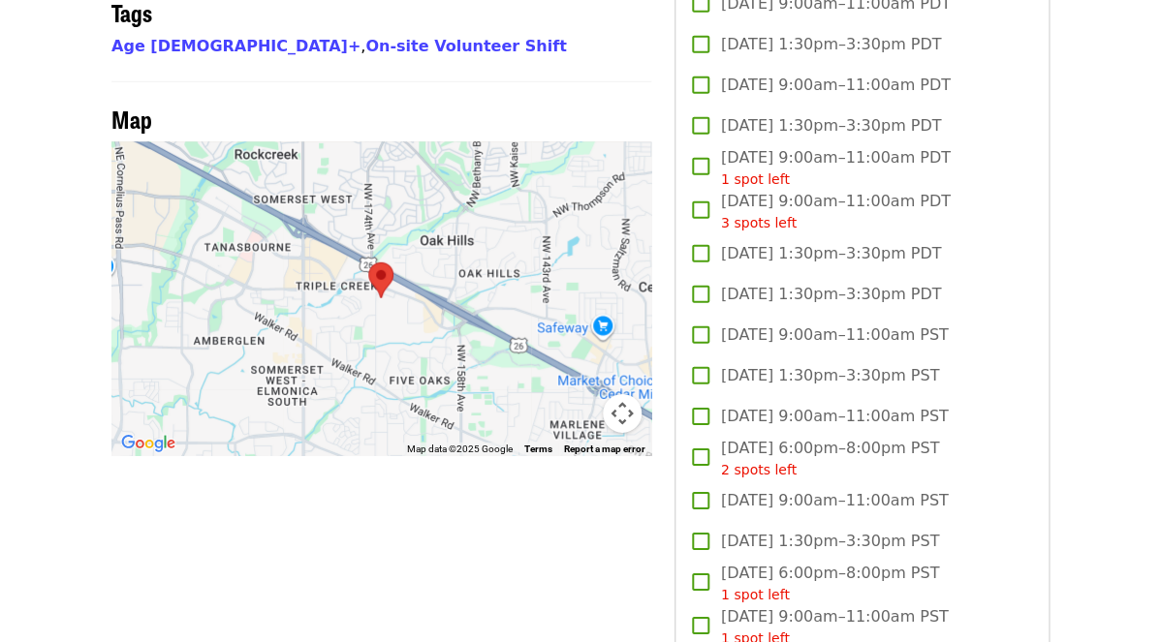
scroll to position [1639, 0]
click at [368, 262] on area at bounding box center [368, 262] width 0 height 0
click at [625, 393] on button "Map camera controls" at bounding box center [622, 412] width 39 height 39
click at [570, 297] on button "Zoom in" at bounding box center [573, 316] width 39 height 39
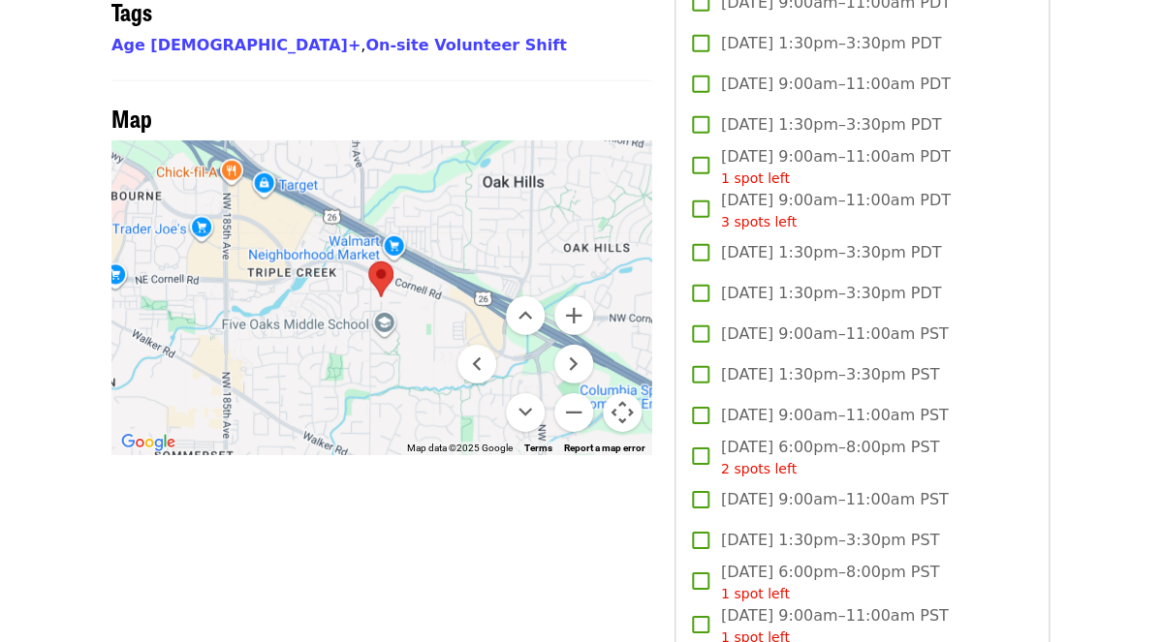
drag, startPoint x: 361, startPoint y: 335, endPoint x: 491, endPoint y: 298, distance: 135.0
click at [491, 298] on div "Keyboard shortcuts Map Data Map data ©2025 Google Map data ©2025 Google 500 m C…" at bounding box center [381, 298] width 540 height 315
drag, startPoint x: 343, startPoint y: 253, endPoint x: 466, endPoint y: 255, distance: 123.1
click at [467, 255] on div "Keyboard shortcuts Map Data Map data ©2025 Google Map data ©2025 Google 500 m C…" at bounding box center [381, 298] width 540 height 315
drag, startPoint x: 261, startPoint y: 216, endPoint x: 447, endPoint y: 206, distance: 186.3
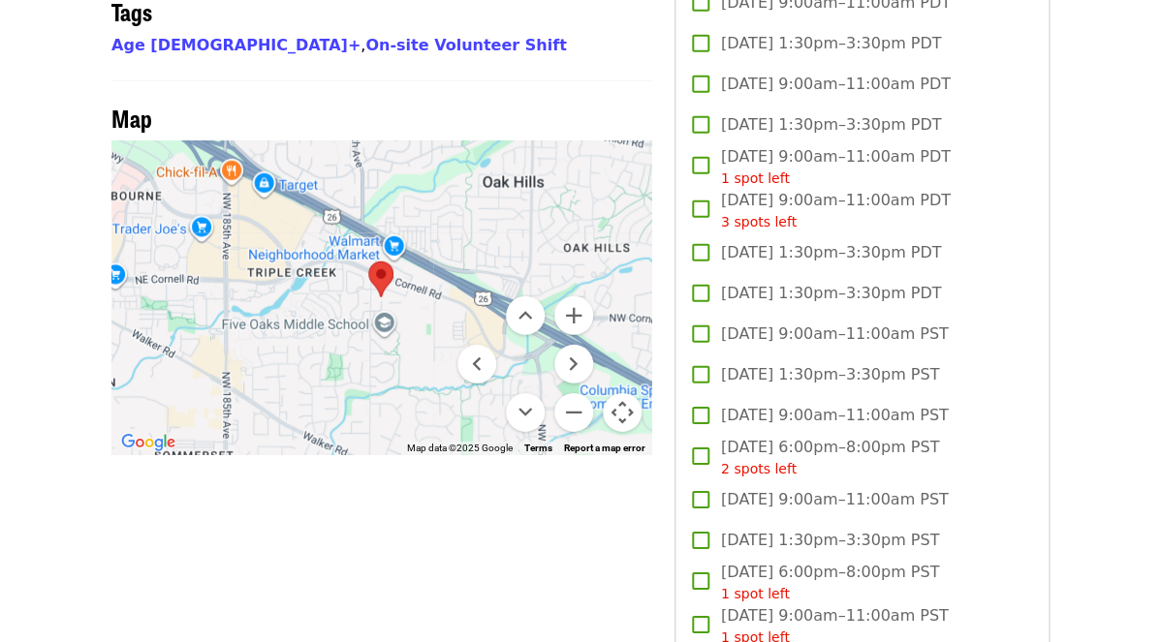
click at [447, 206] on div at bounding box center [381, 298] width 540 height 315
drag, startPoint x: 396, startPoint y: 232, endPoint x: 498, endPoint y: 234, distance: 101.8
click at [498, 234] on div "Keyboard shortcuts Map Data Map data ©2025 Google Map data ©2025 Google 500 m C…" at bounding box center [381, 298] width 540 height 315
click at [473, 345] on button "Move left" at bounding box center [476, 364] width 39 height 39
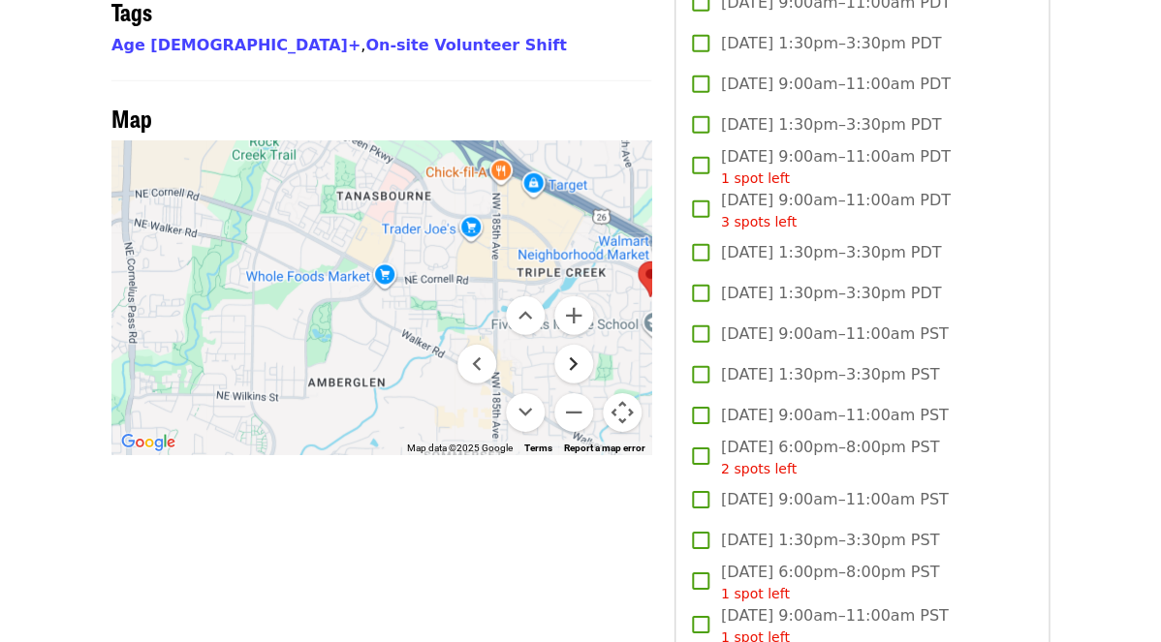
click at [568, 345] on button "Move right" at bounding box center [573, 364] width 39 height 39
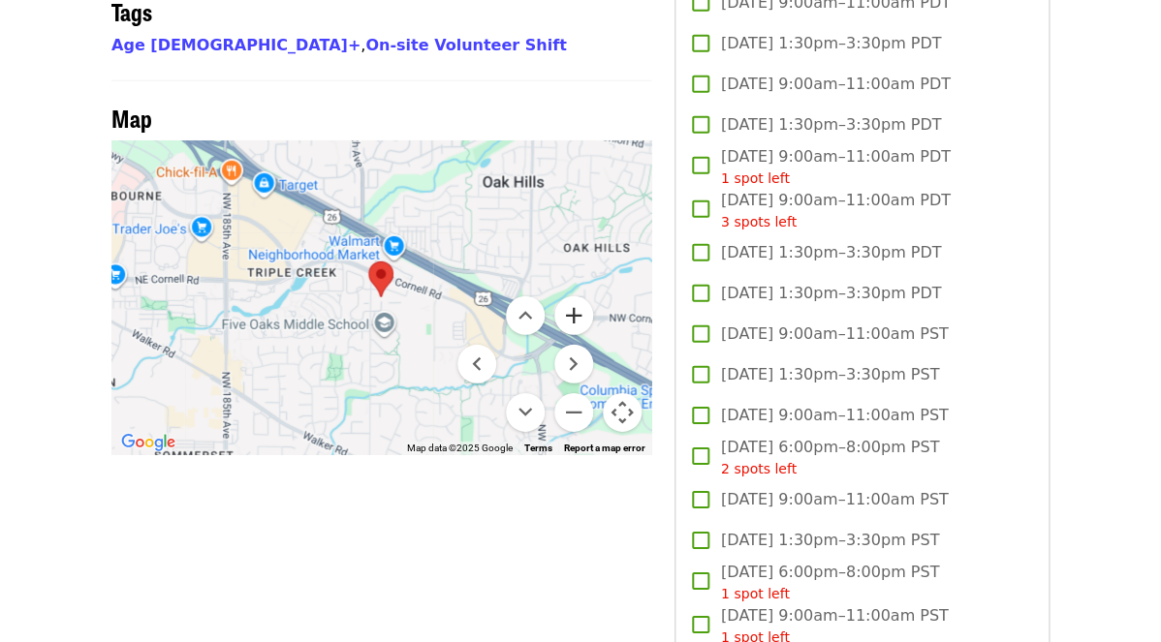
click at [577, 297] on button "Zoom in" at bounding box center [573, 316] width 39 height 39
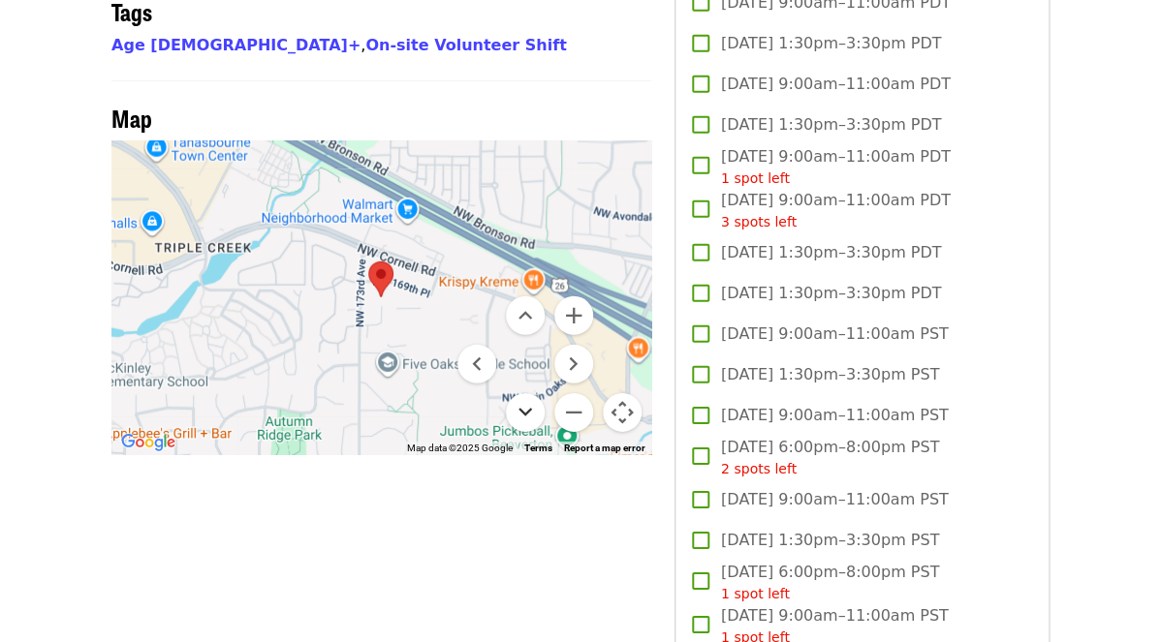
click at [528, 393] on button "Move down" at bounding box center [525, 412] width 39 height 39
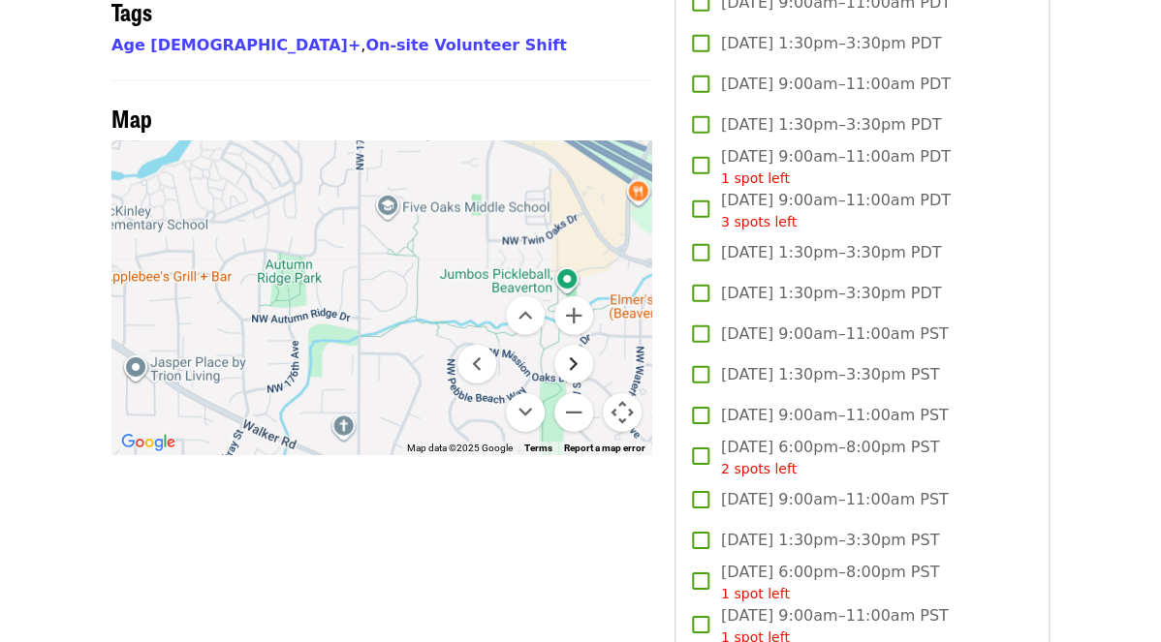
click at [566, 345] on button "Move right" at bounding box center [573, 364] width 39 height 39
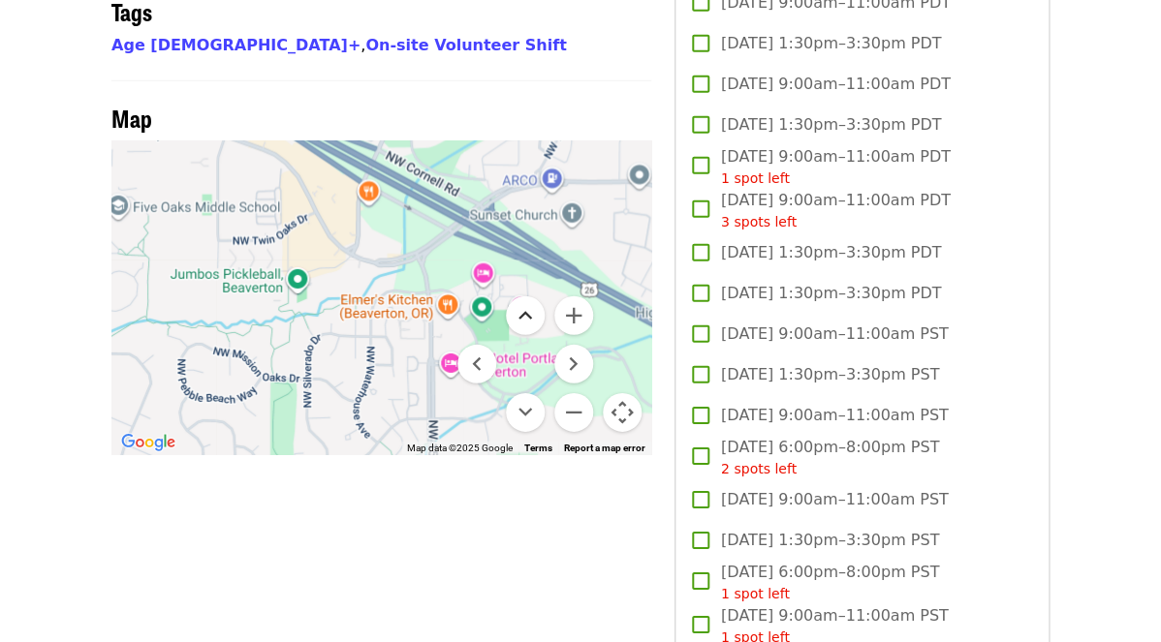
click at [536, 297] on button "Move up" at bounding box center [525, 316] width 39 height 39
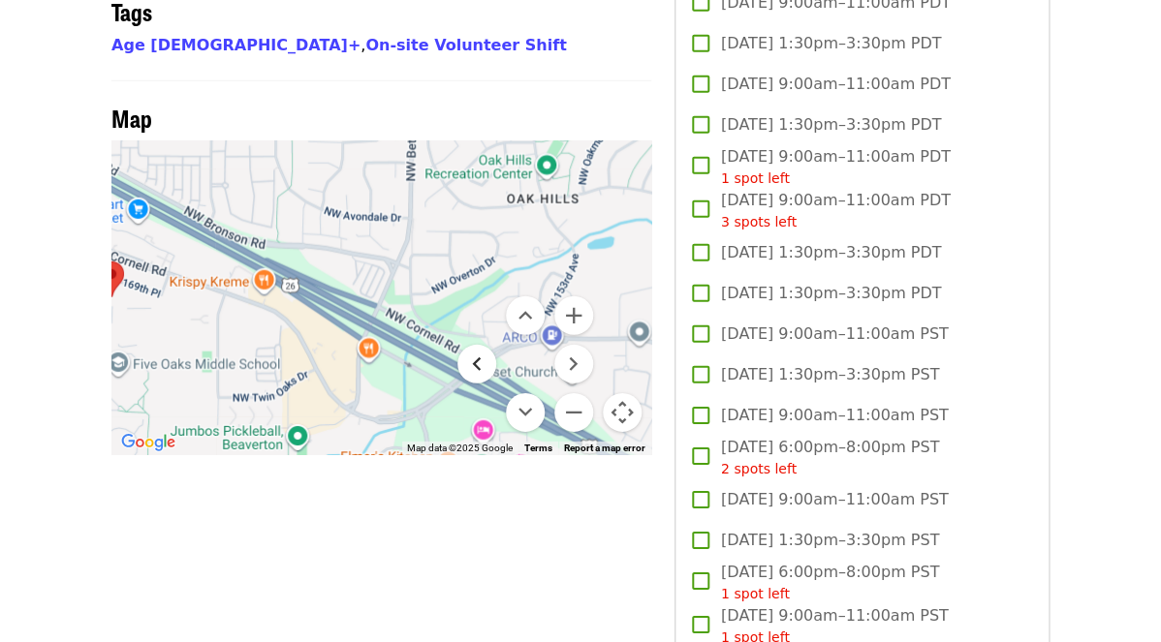
click at [484, 345] on button "Move left" at bounding box center [476, 364] width 39 height 39
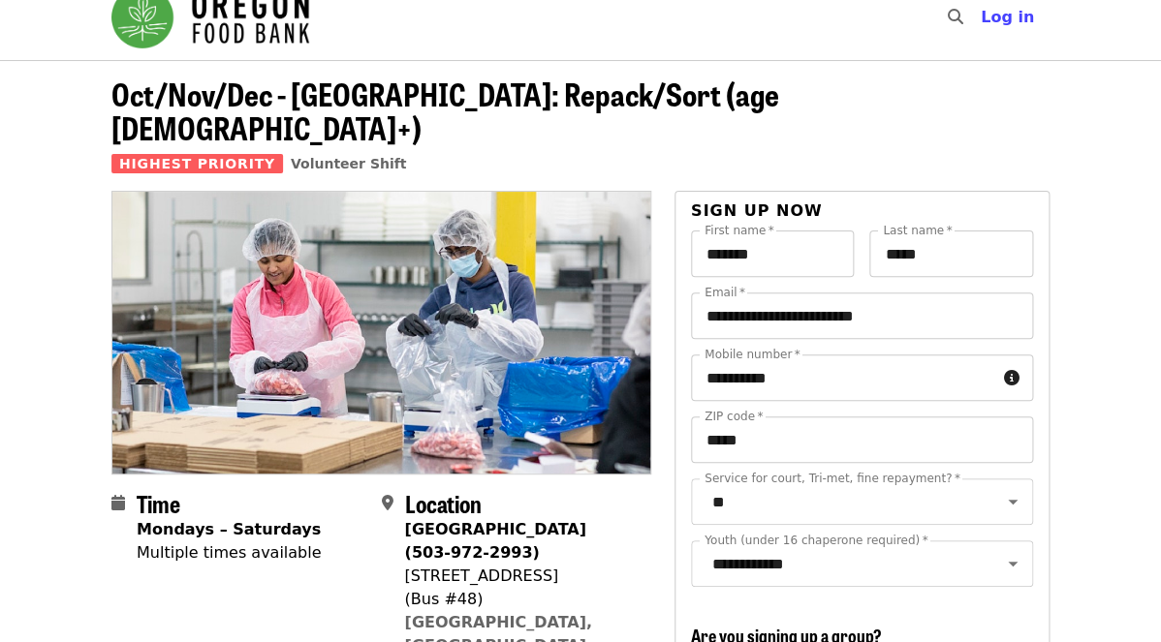
scroll to position [19, 0]
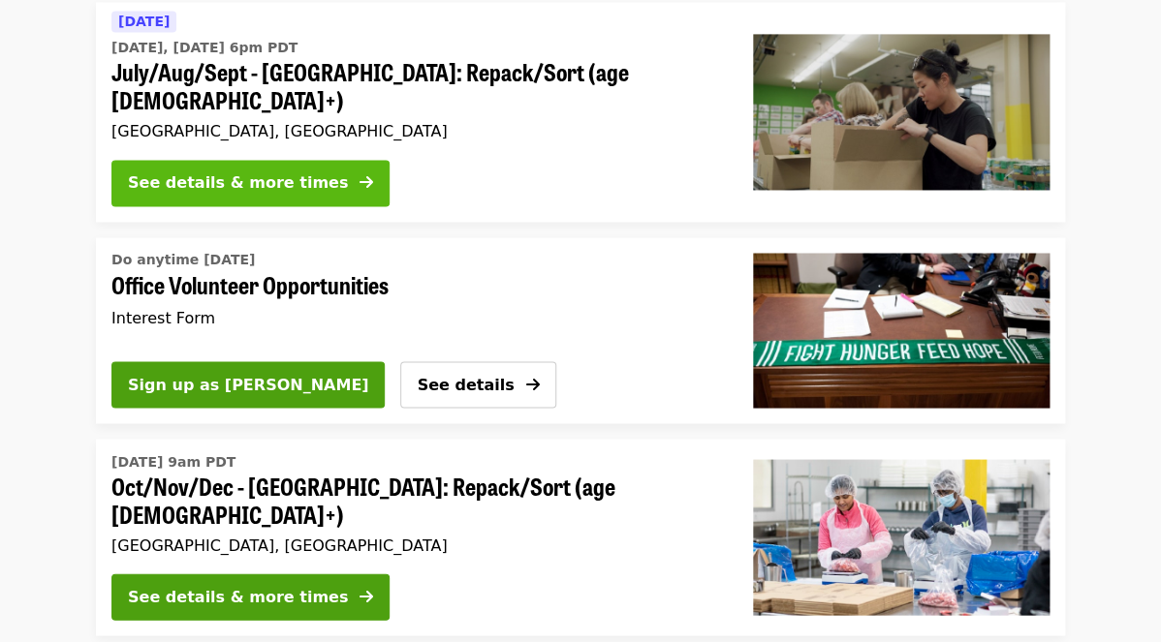
scroll to position [872, 0]
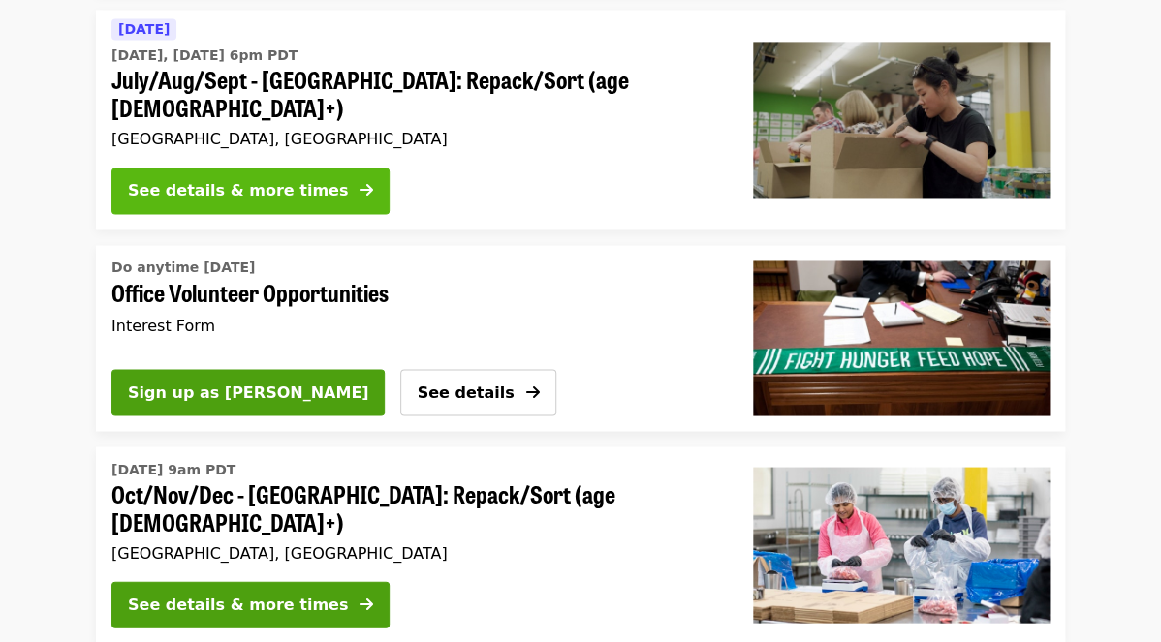
click at [199, 179] on div "See details & more times" at bounding box center [238, 190] width 220 height 23
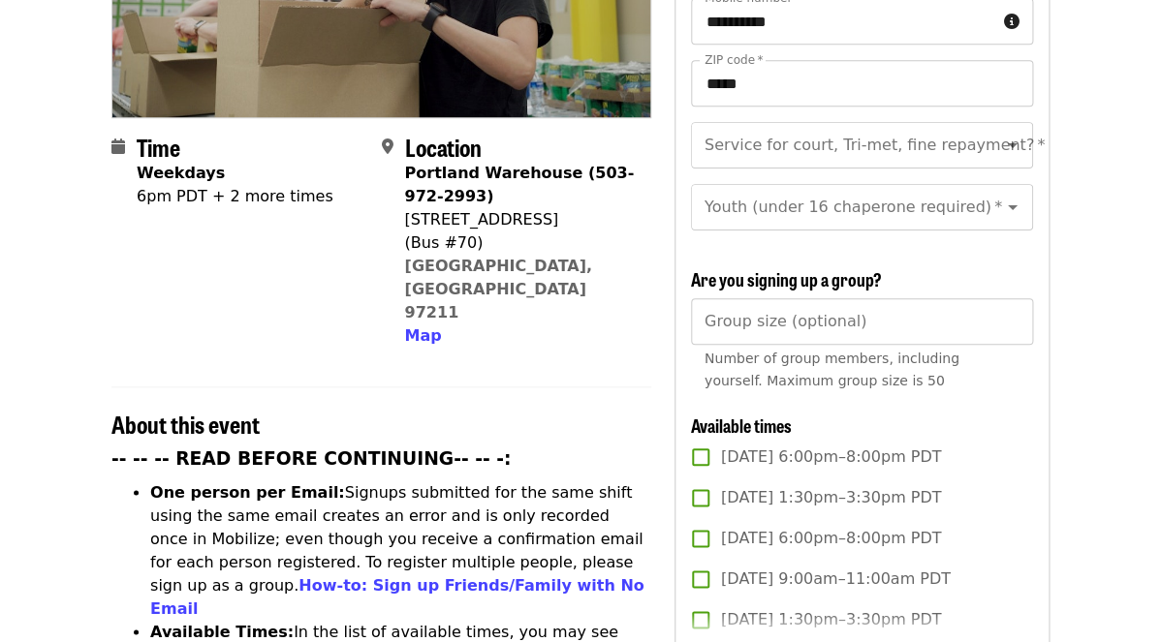
scroll to position [685, 0]
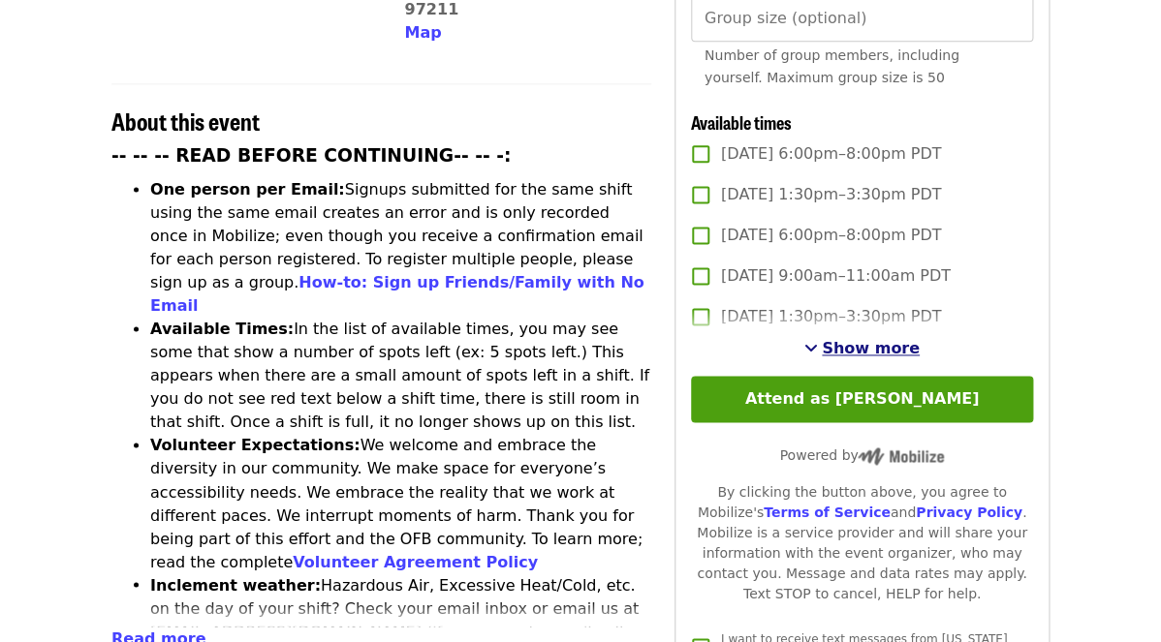
click at [835, 339] on span "Show more" at bounding box center [871, 348] width 98 height 18
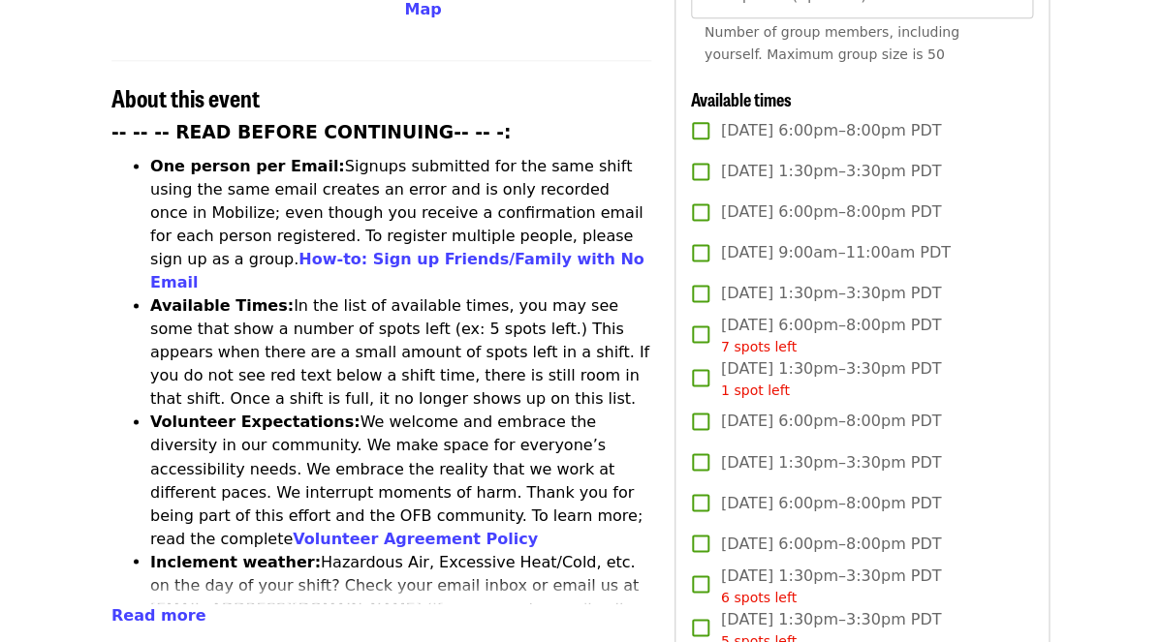
scroll to position [709, 0]
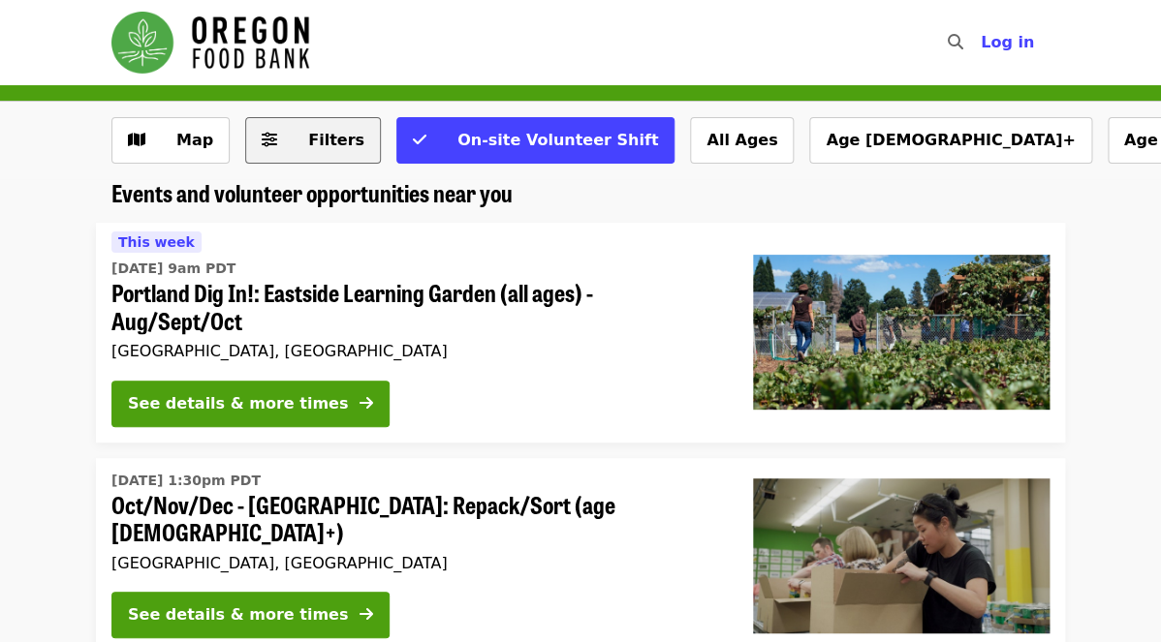
click at [314, 150] on span "Filters" at bounding box center [327, 140] width 76 height 23
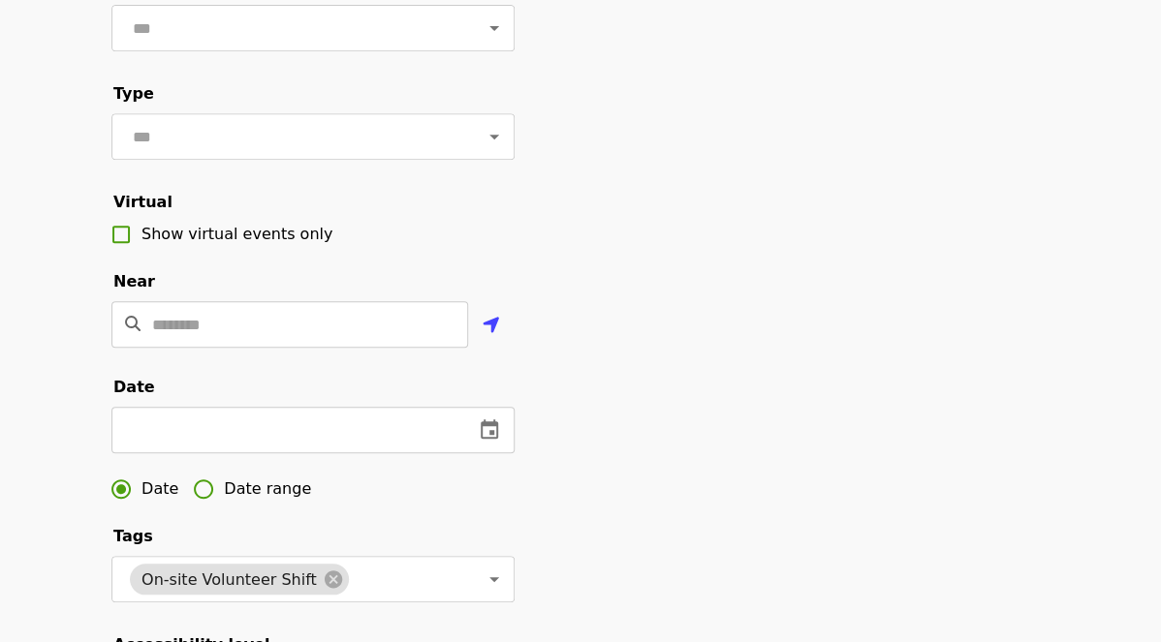
scroll to position [263, 0]
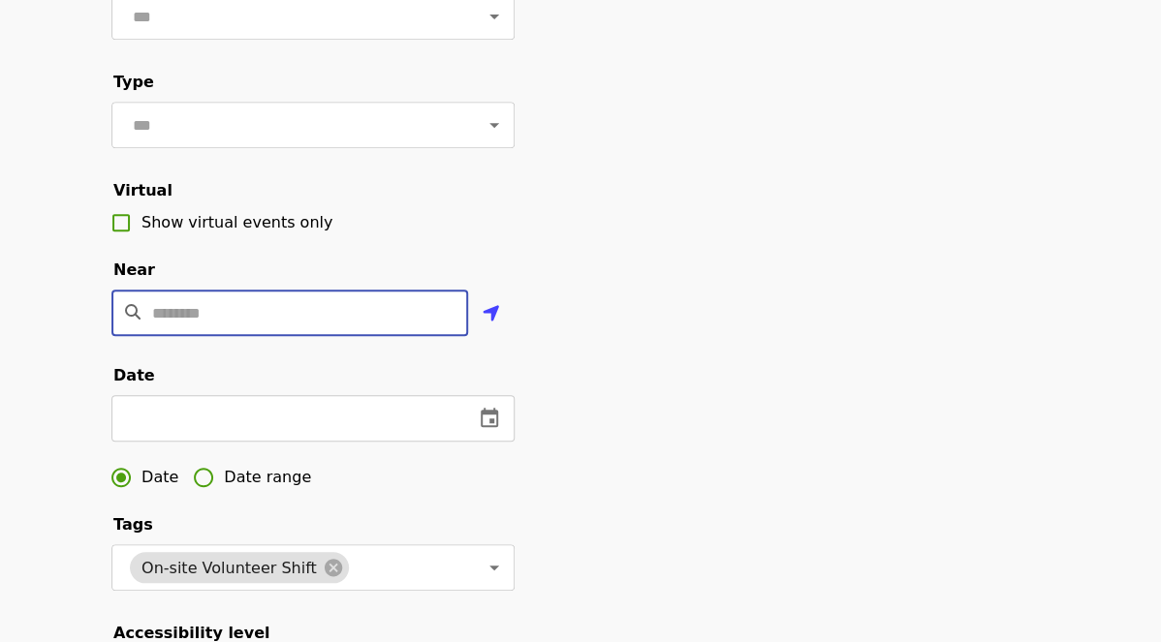
click at [264, 304] on input "Location" at bounding box center [310, 313] width 316 height 47
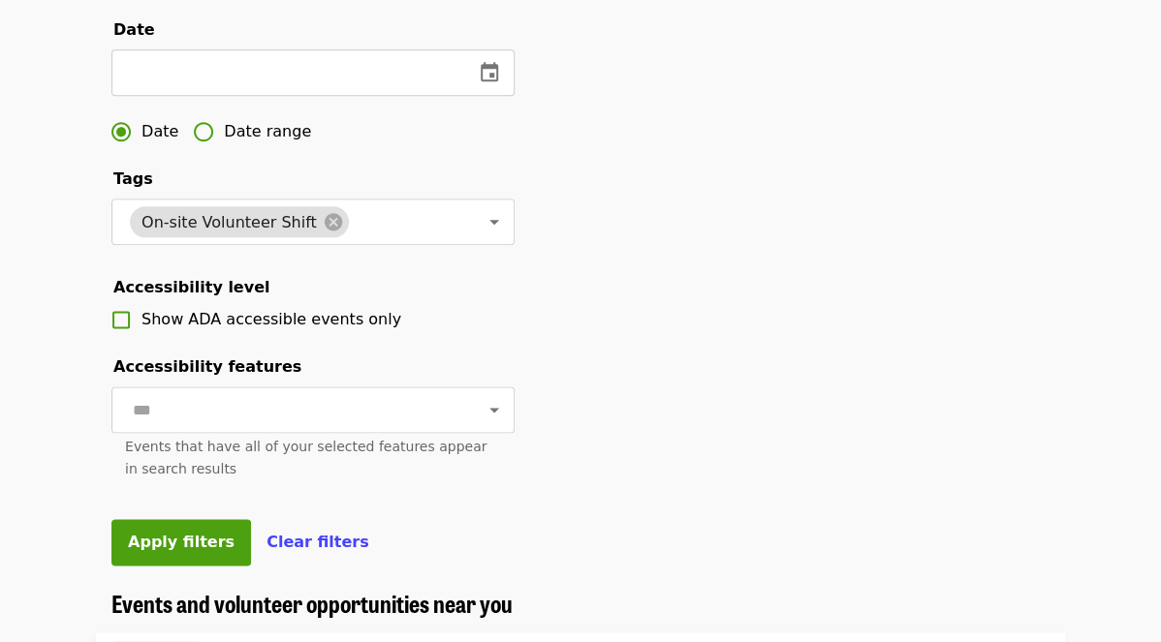
scroll to position [622, 0]
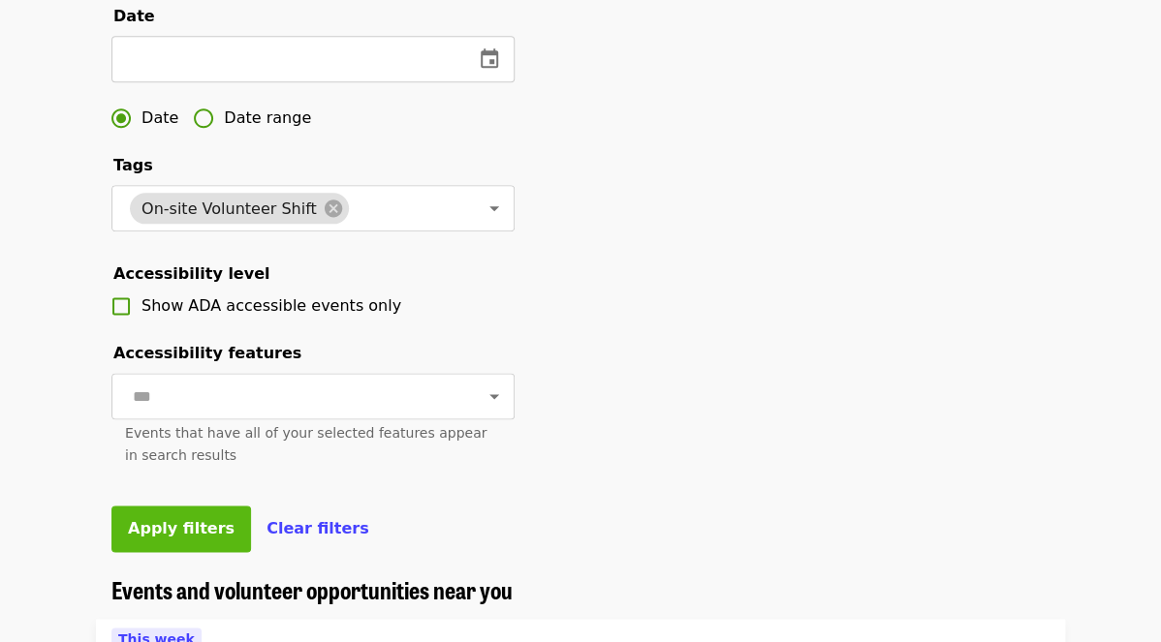
type input "*****"
click at [168, 529] on span "Apply filters" at bounding box center [181, 528] width 107 height 18
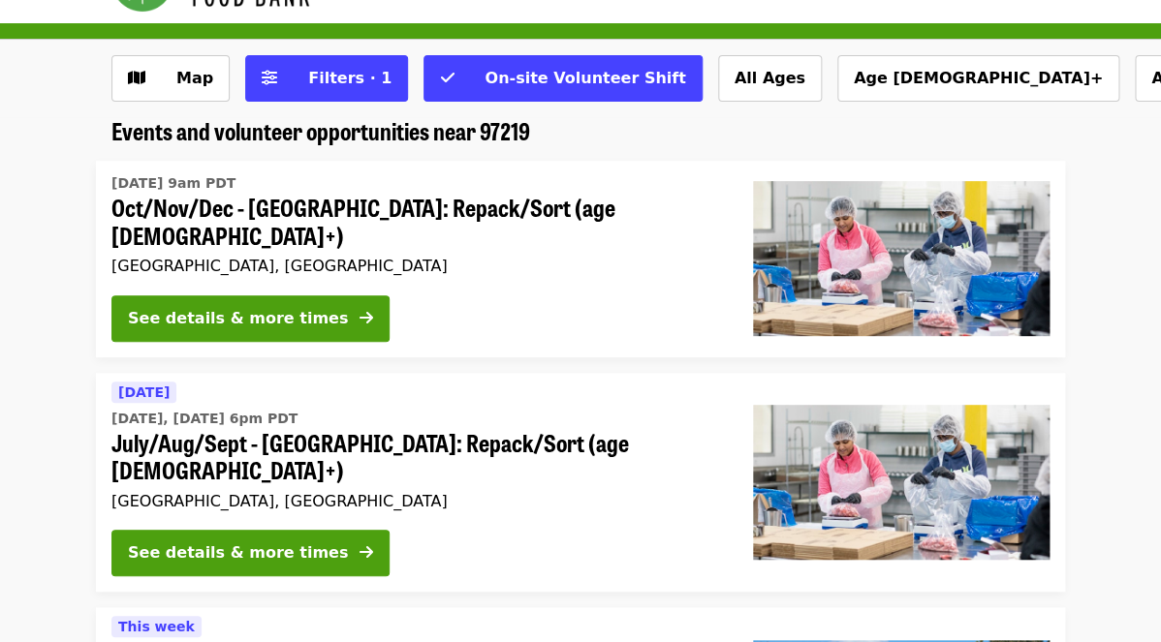
scroll to position [70, 0]
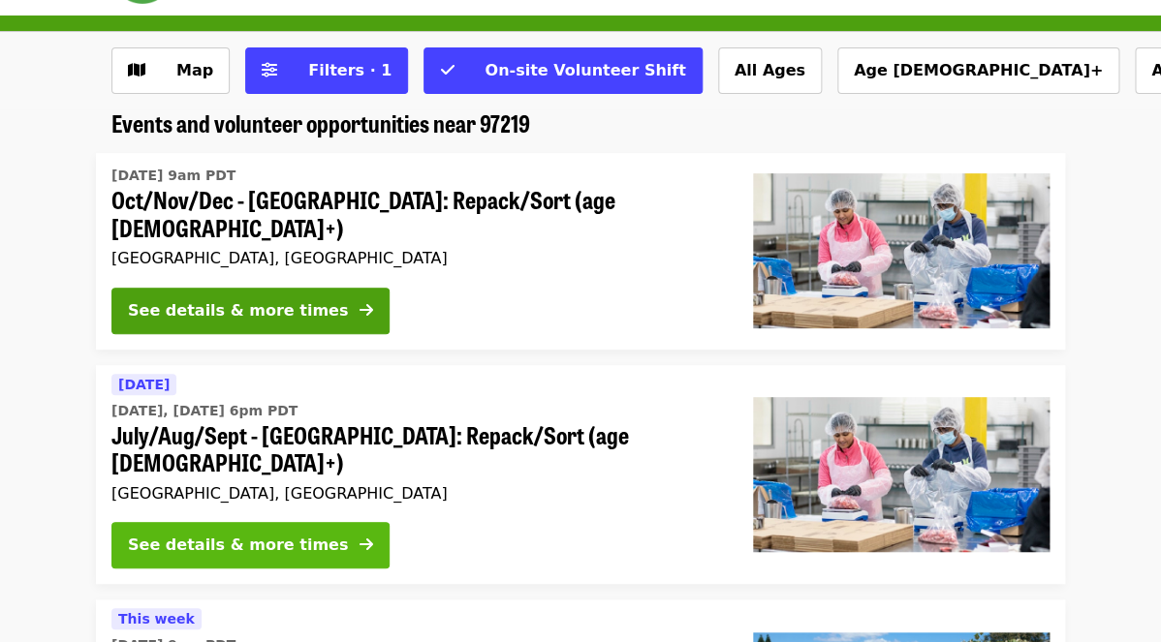
click at [250, 534] on div "See details & more times" at bounding box center [238, 545] width 220 height 23
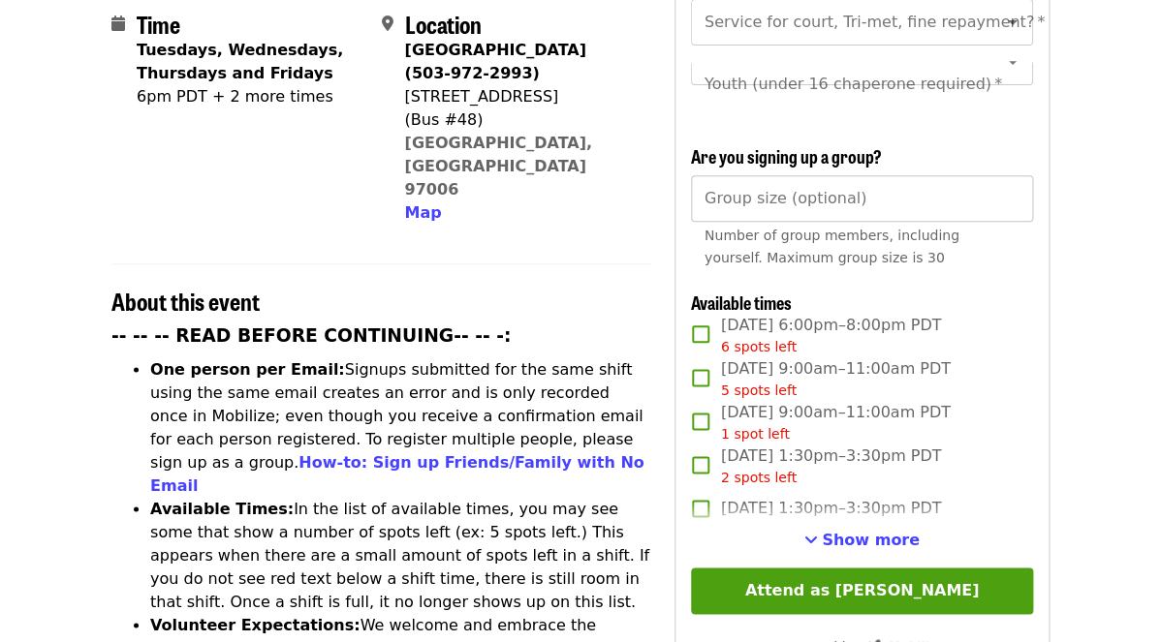
scroll to position [529, 0]
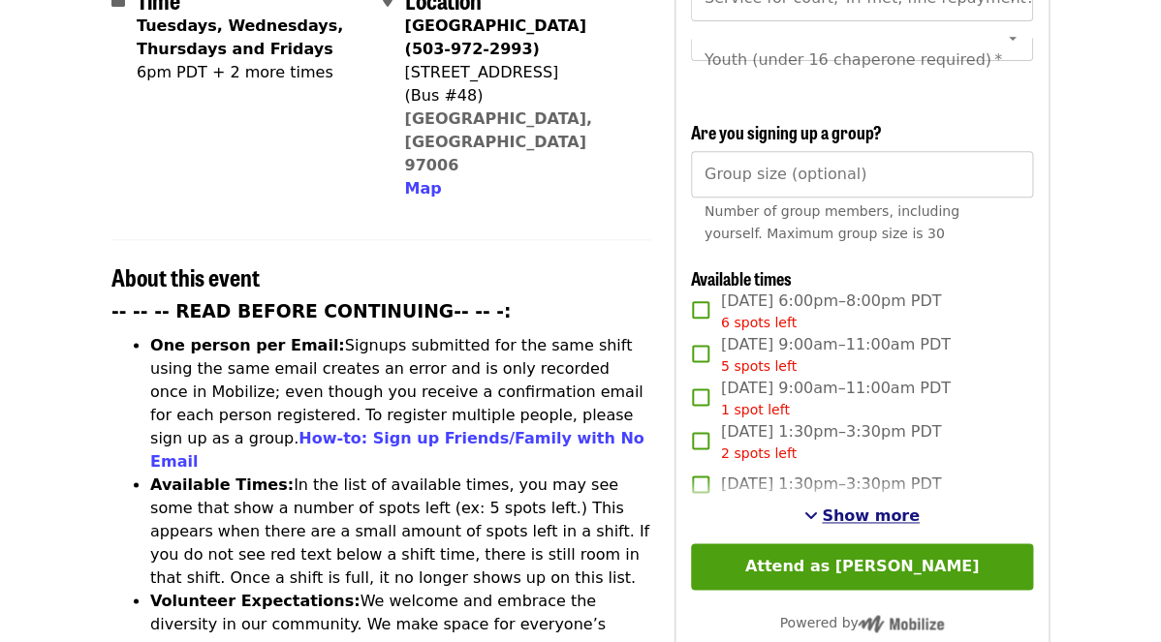
click at [847, 507] on span "Show more" at bounding box center [871, 516] width 98 height 18
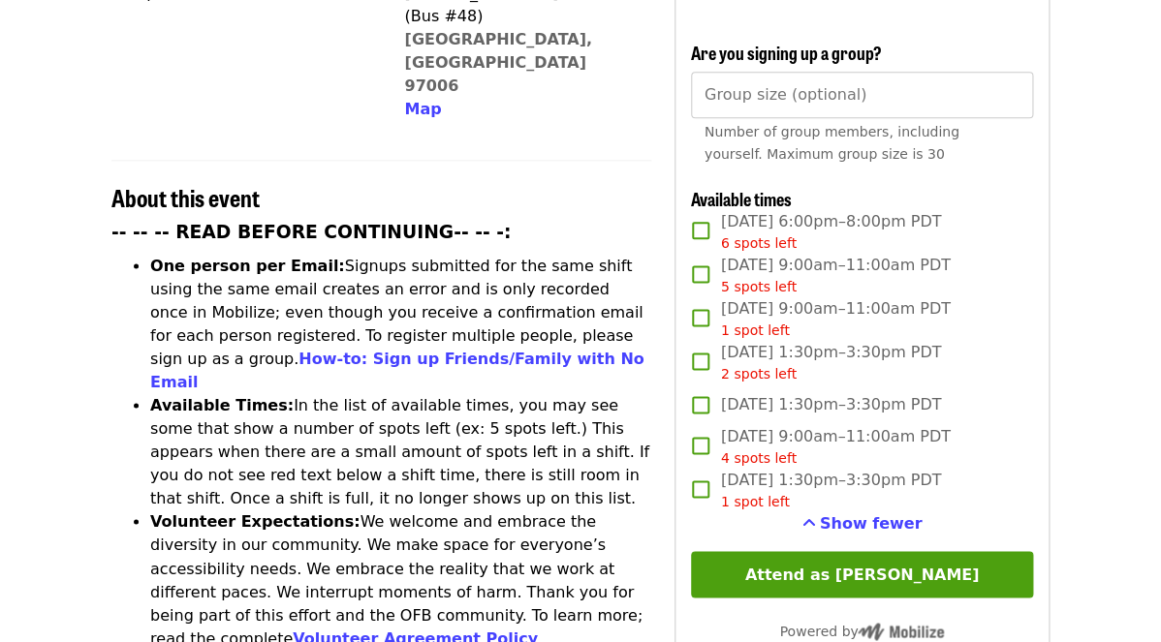
scroll to position [610, 0]
